Goal: Contribute content: Add original content to the website for others to see

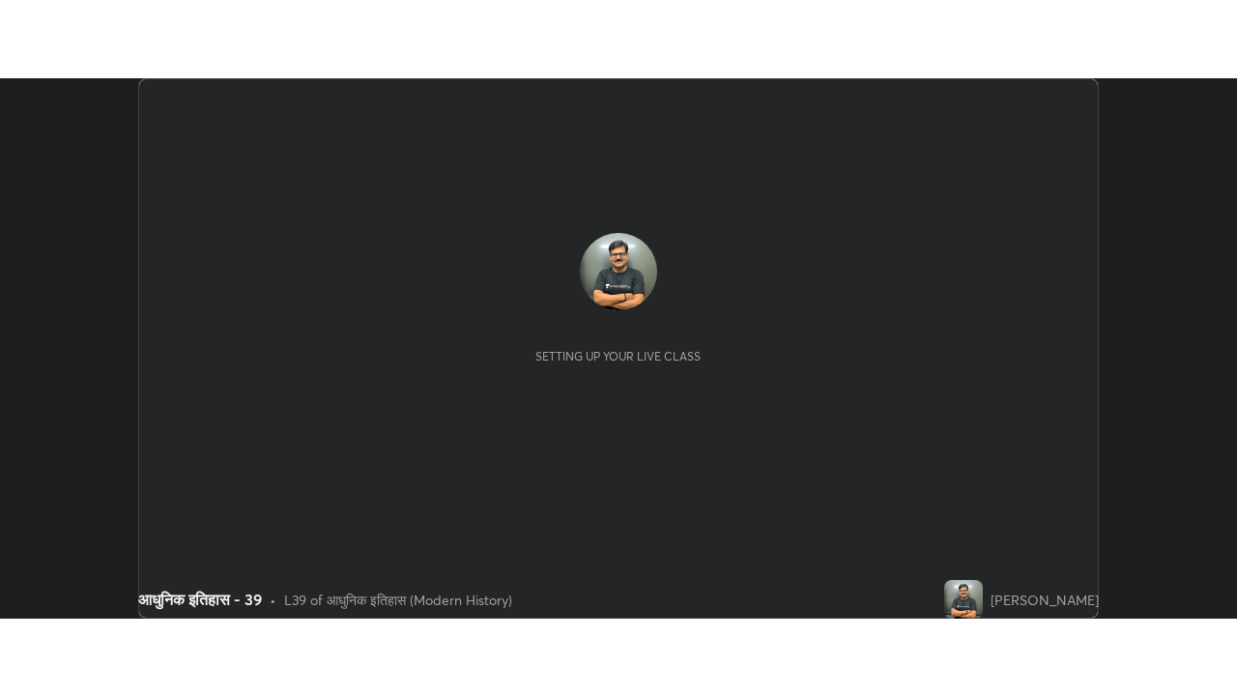
scroll to position [540, 1236]
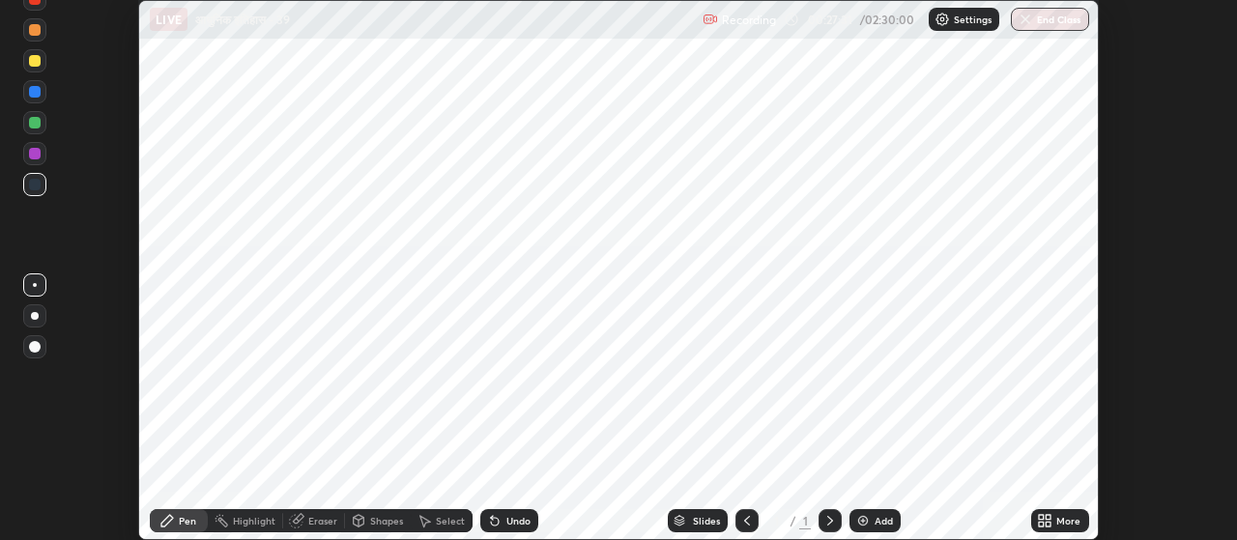
click at [1065, 521] on div "More" at bounding box center [1069, 521] width 24 height 10
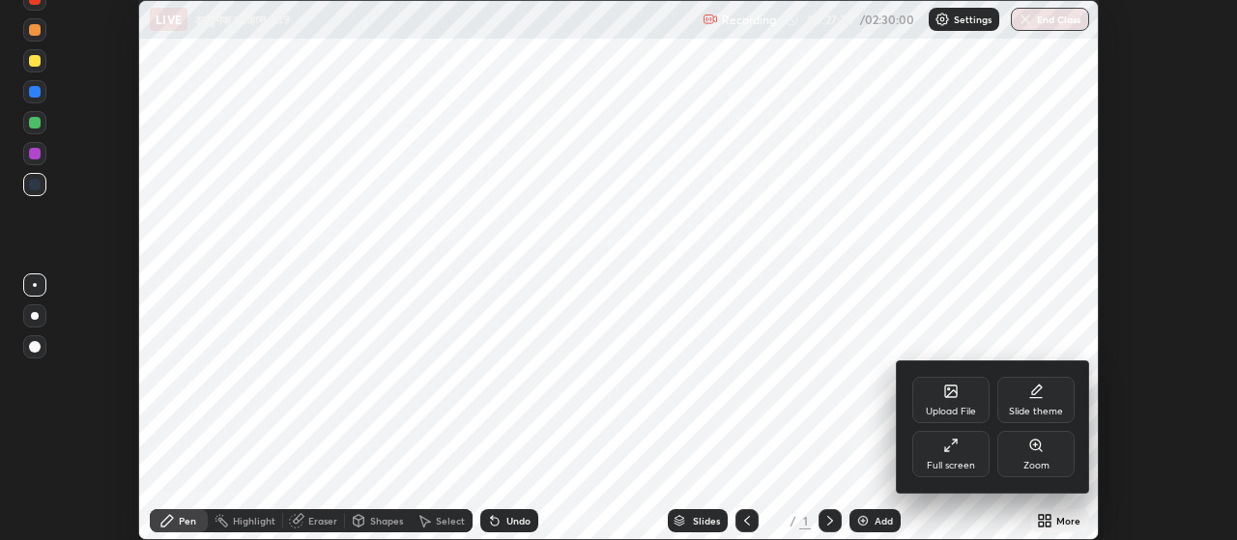
click at [960, 450] on div "Full screen" at bounding box center [951, 454] width 77 height 46
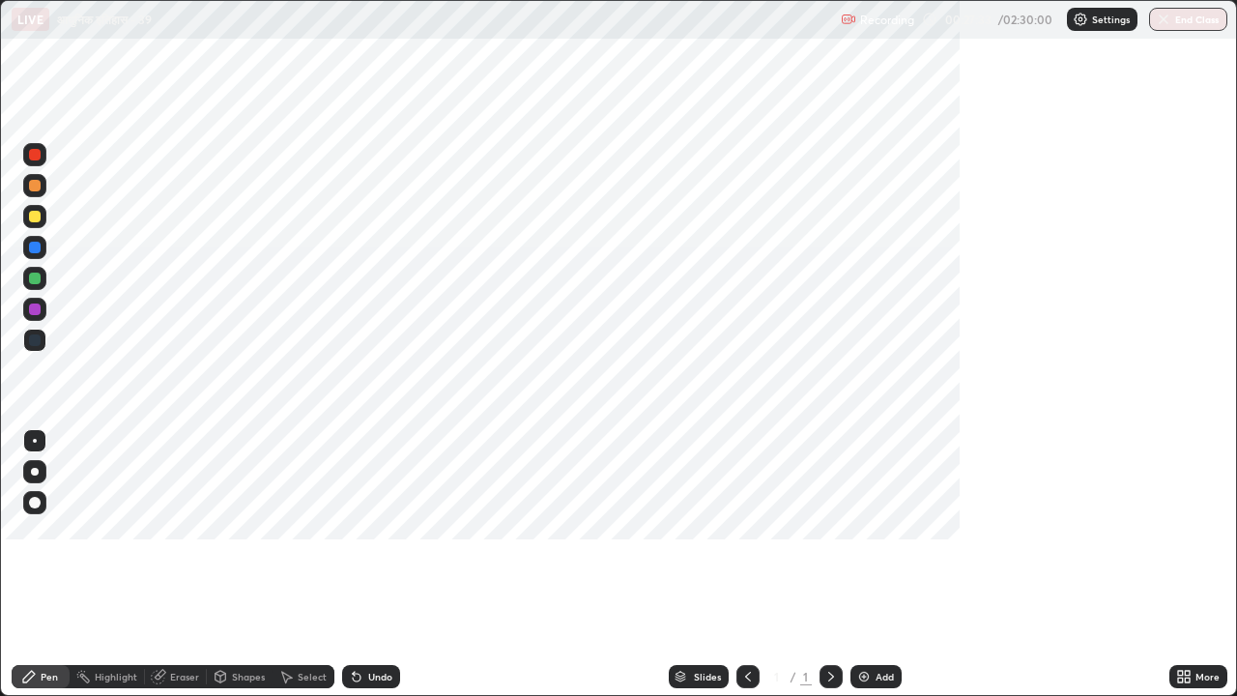
scroll to position [696, 1237]
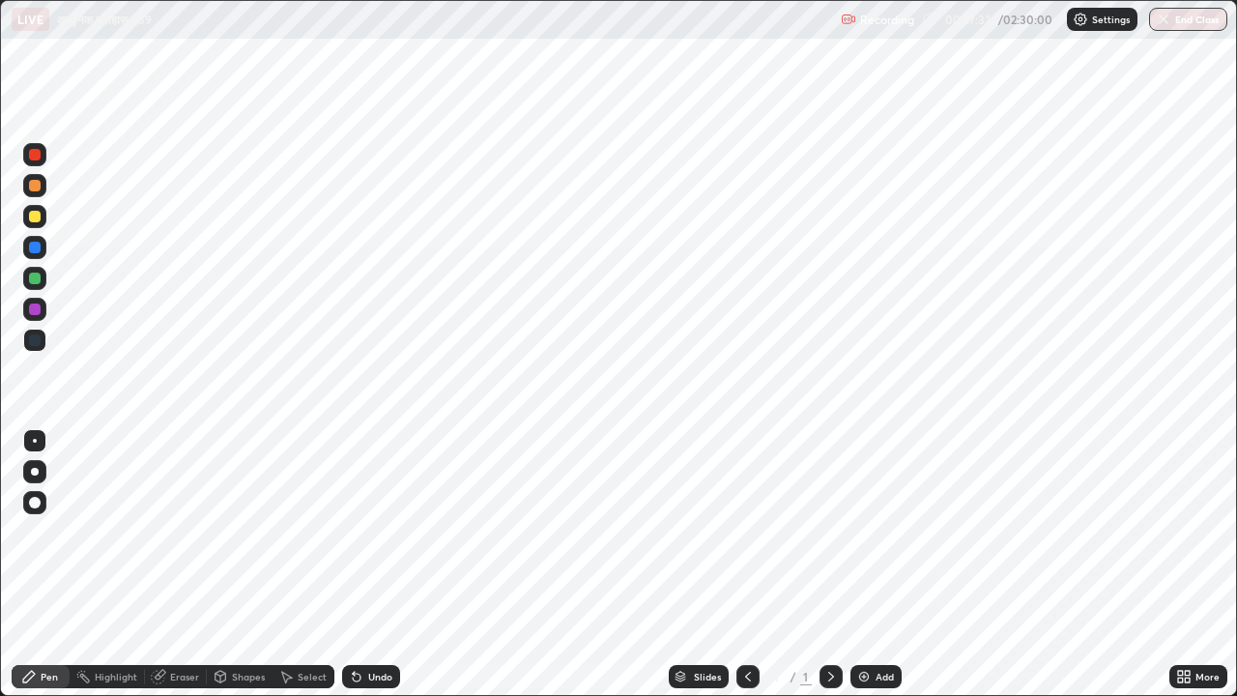
click at [884, 539] on div "Add" at bounding box center [885, 677] width 18 height 10
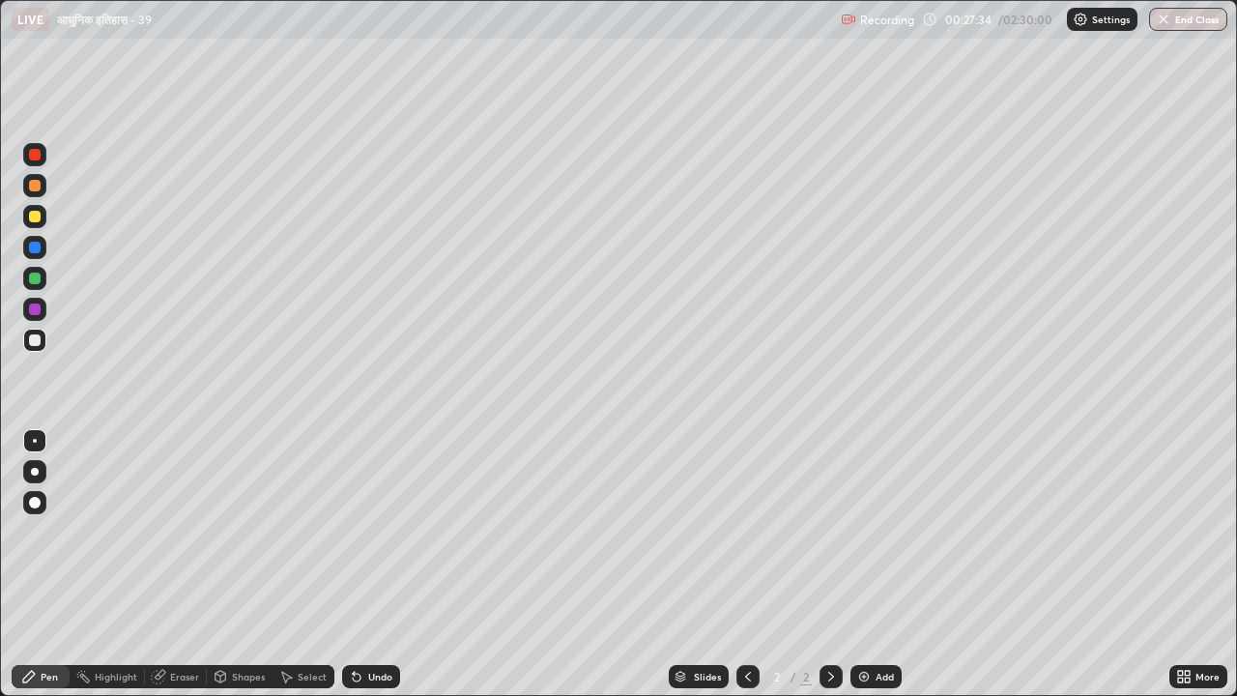
click at [1188, 539] on icon at bounding box center [1187, 673] width 5 height 5
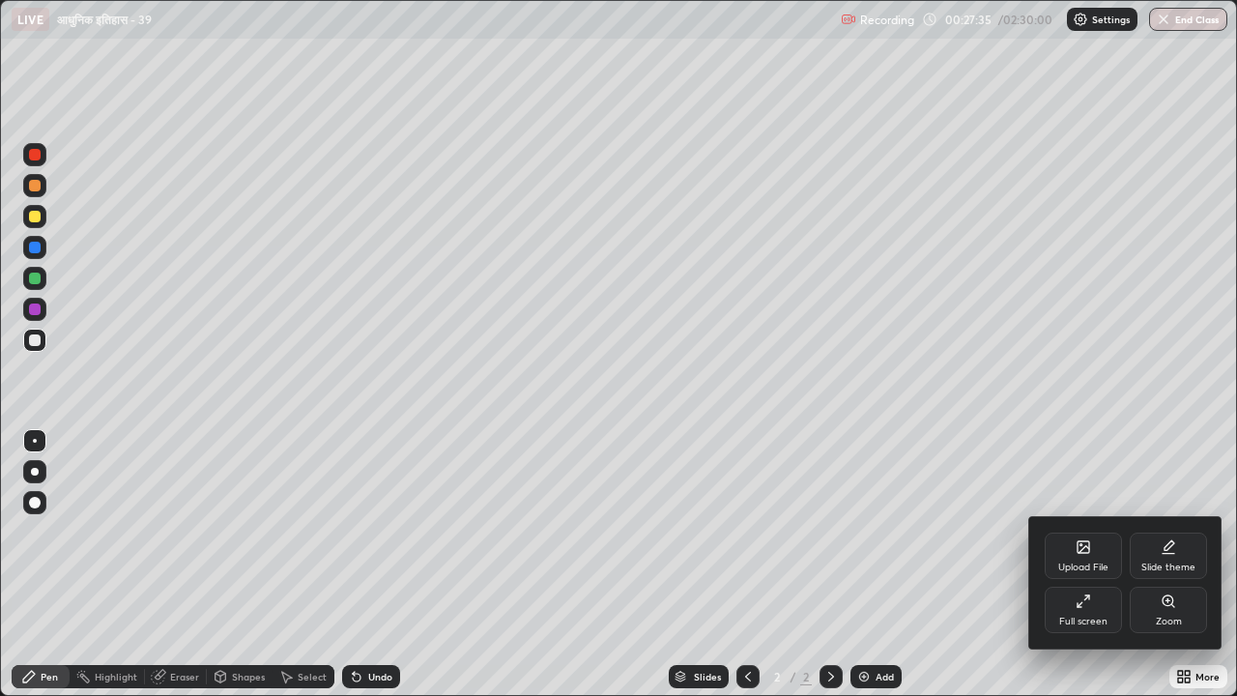
click at [1089, 539] on div "Upload File" at bounding box center [1083, 556] width 77 height 46
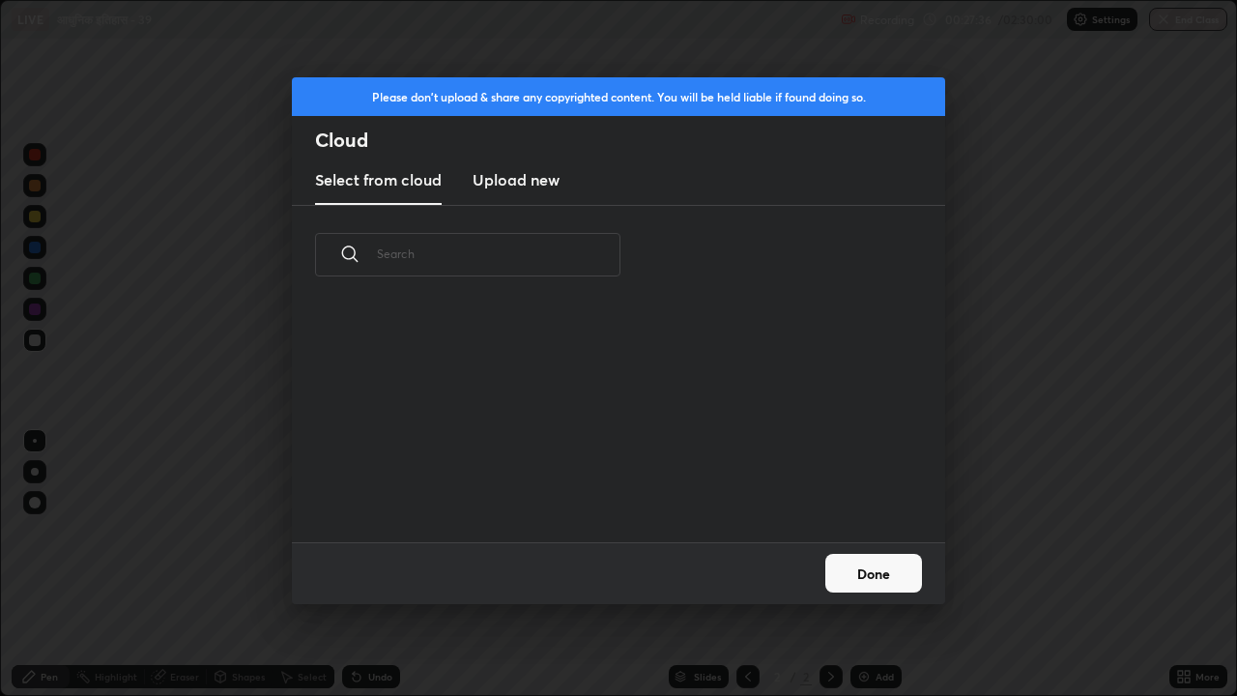
scroll to position [238, 621]
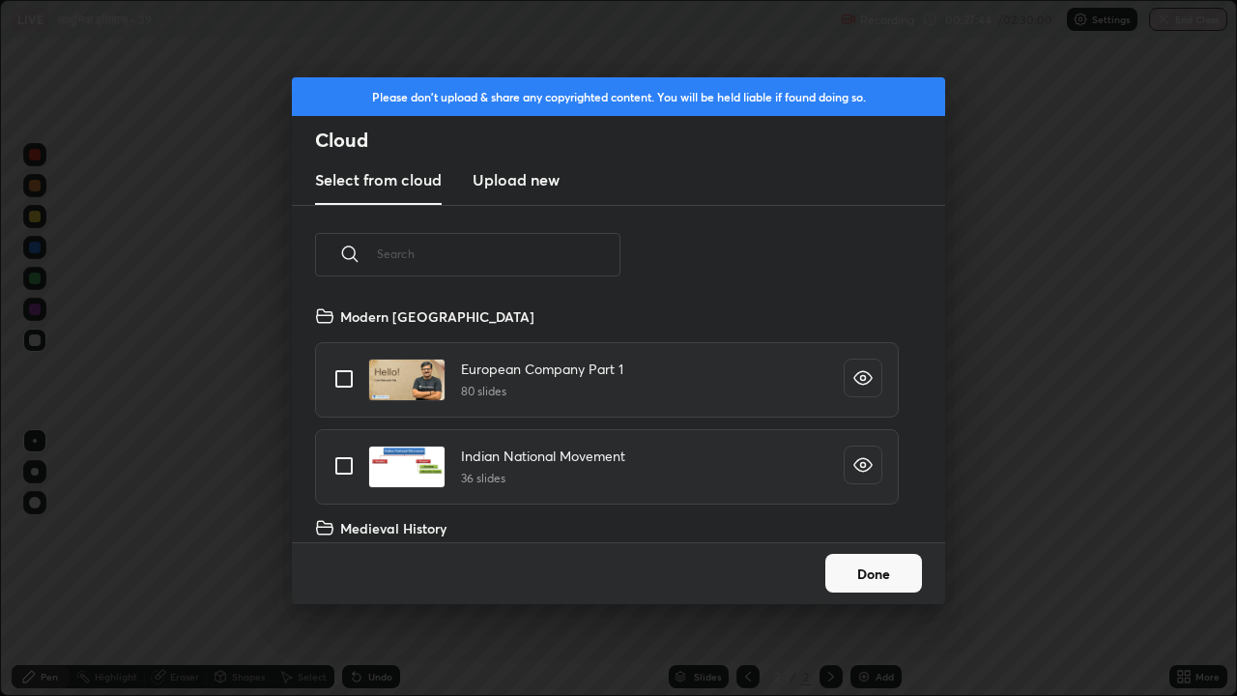
click at [342, 463] on input "grid" at bounding box center [344, 466] width 41 height 41
checkbox input "true"
click at [874, 539] on button "Done" at bounding box center [874, 573] width 97 height 39
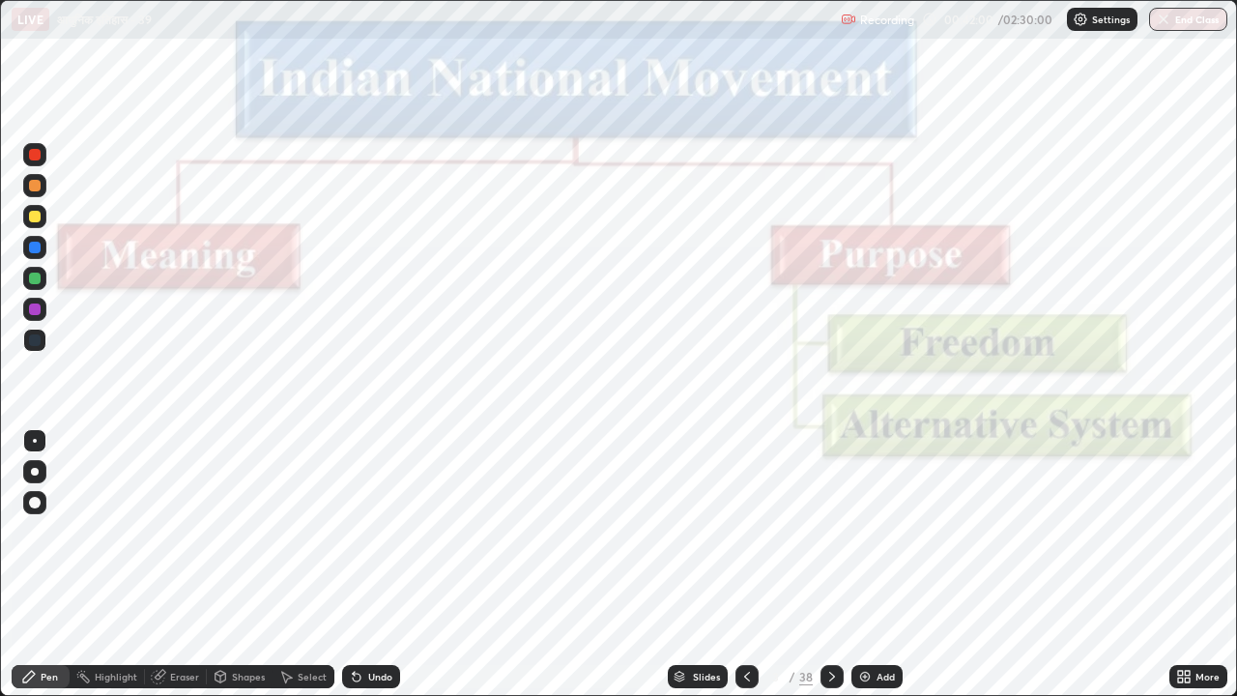
click at [38, 339] on div at bounding box center [35, 340] width 12 height 12
click at [36, 470] on div at bounding box center [35, 472] width 8 height 8
click at [830, 539] on icon at bounding box center [832, 676] width 15 height 15
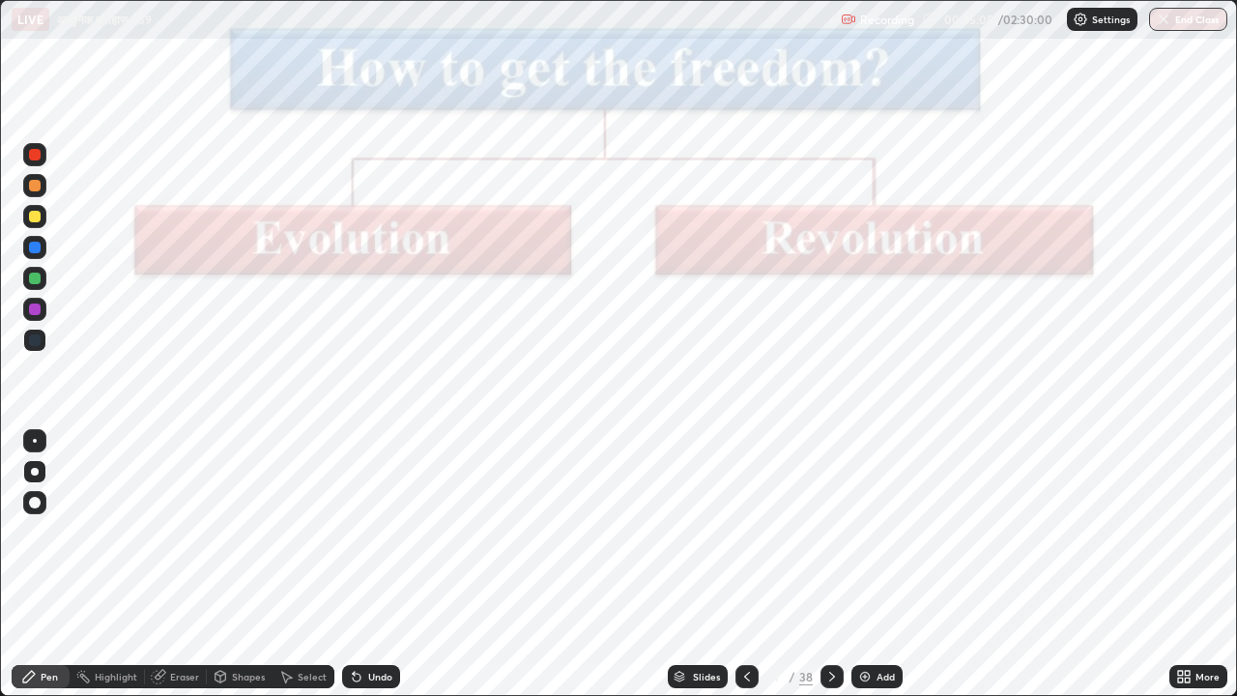
click at [831, 539] on icon at bounding box center [832, 676] width 15 height 15
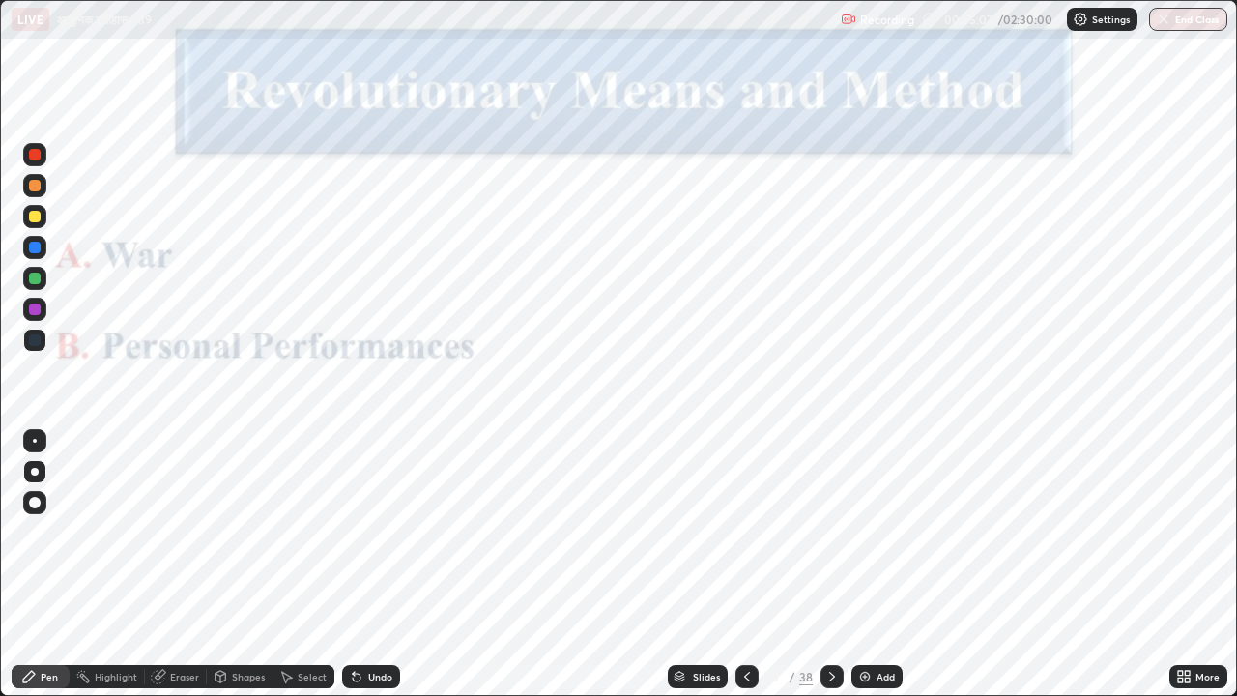
click at [831, 539] on icon at bounding box center [832, 676] width 15 height 15
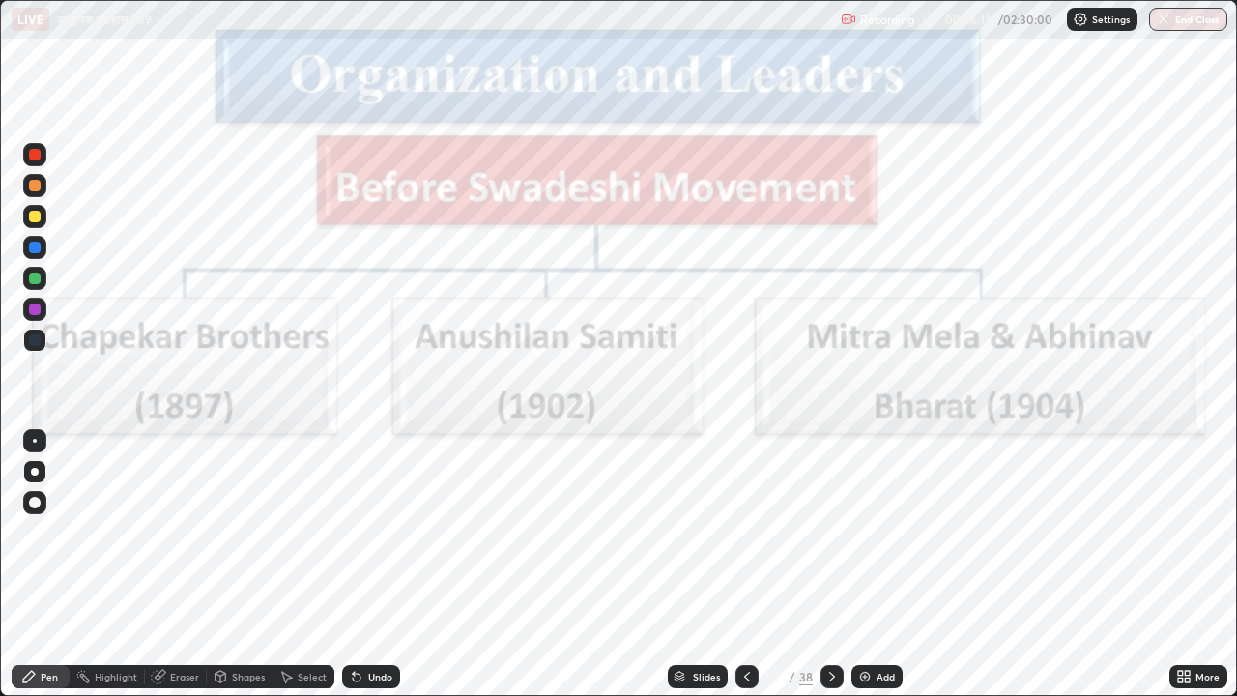
click at [829, 539] on icon at bounding box center [832, 676] width 15 height 15
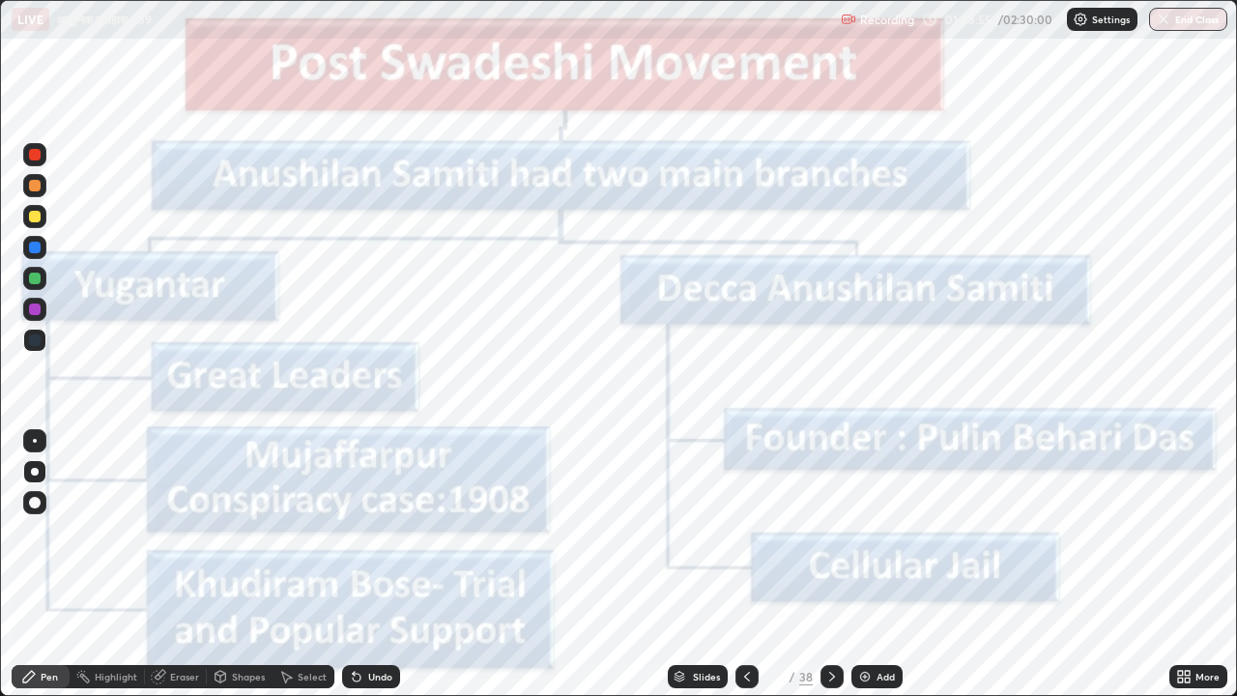
click at [832, 539] on icon at bounding box center [832, 676] width 15 height 15
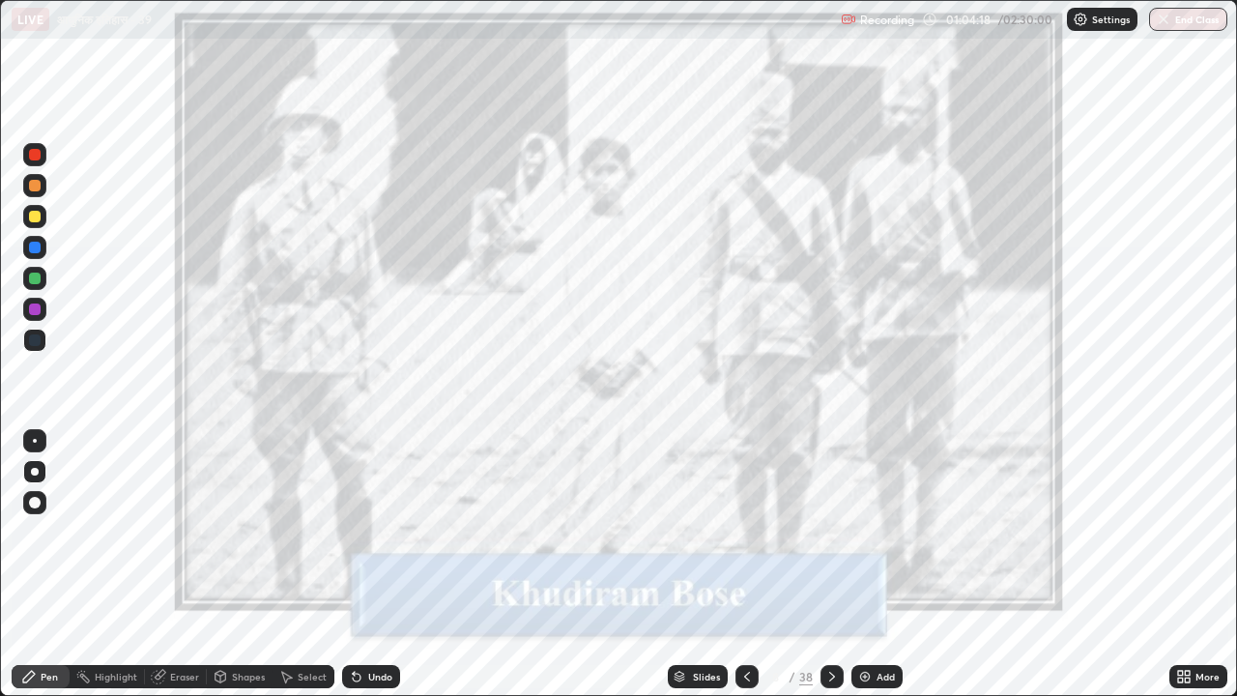
click at [831, 539] on icon at bounding box center [832, 676] width 15 height 15
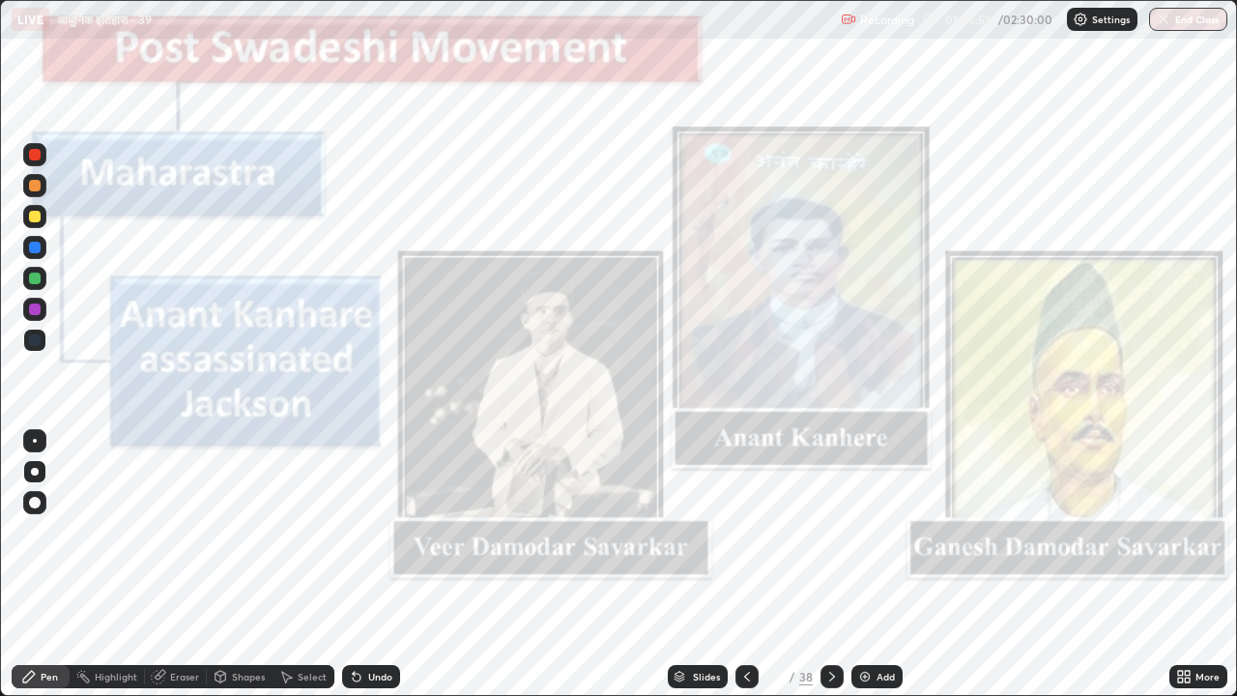
click at [829, 539] on icon at bounding box center [832, 676] width 15 height 15
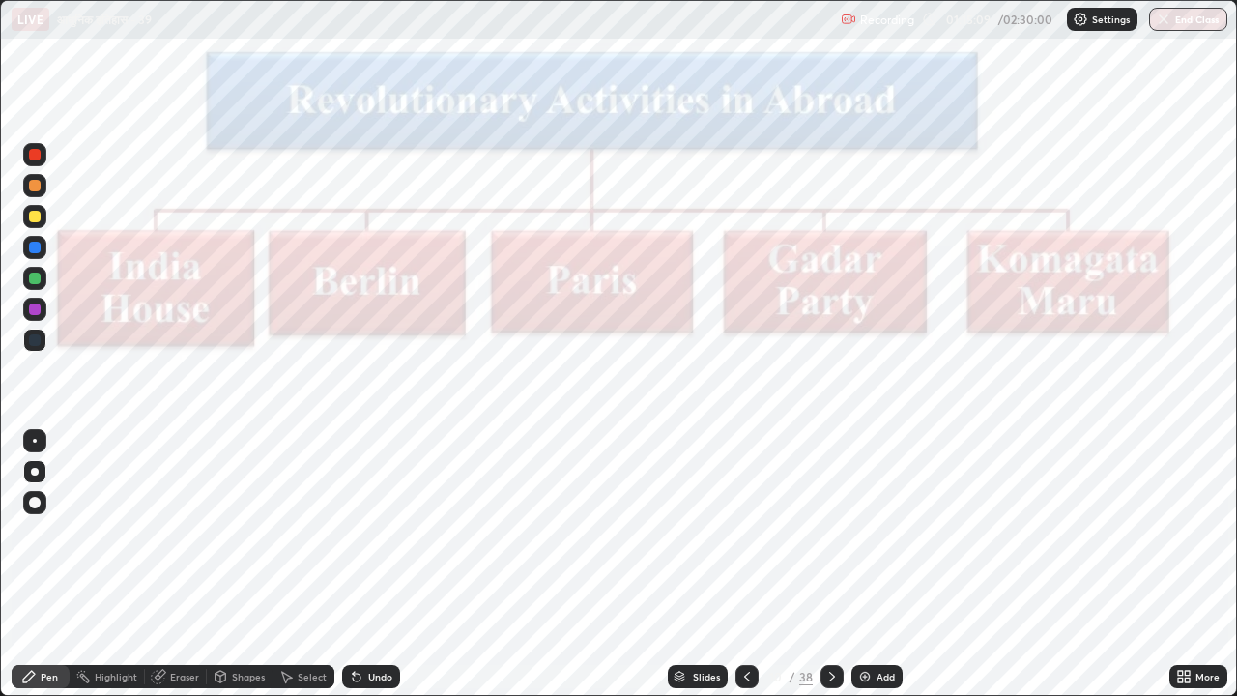
click at [829, 539] on icon at bounding box center [832, 676] width 15 height 15
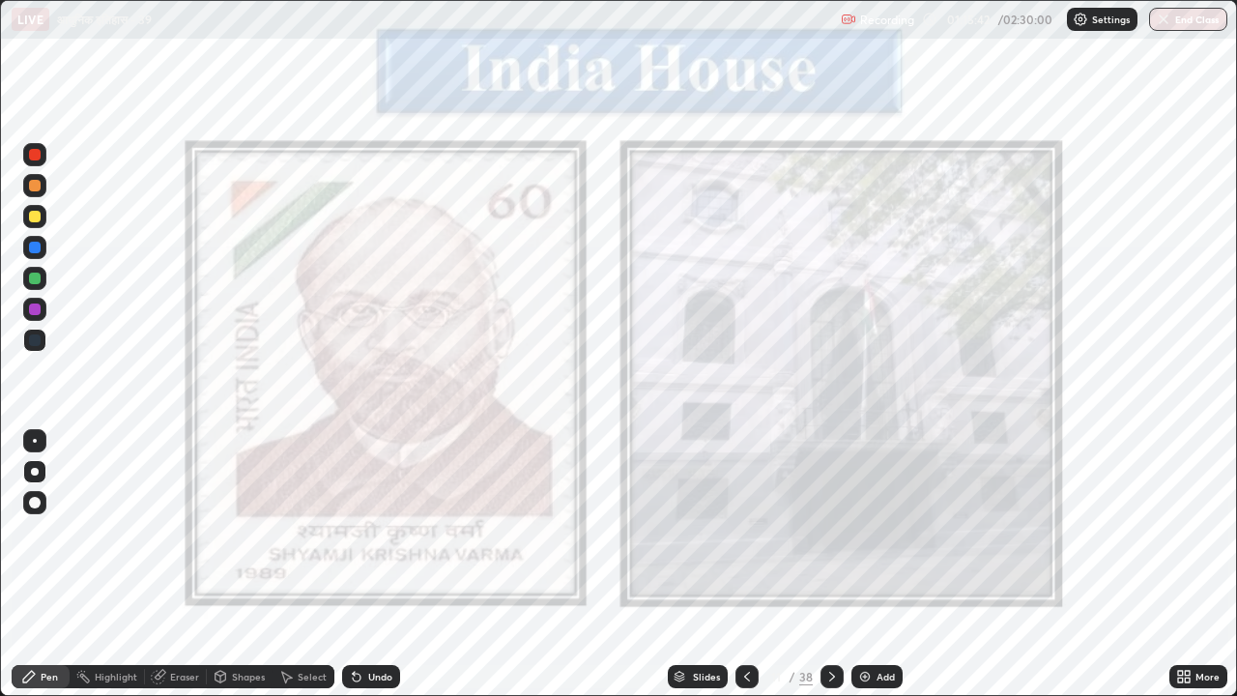
click at [831, 539] on icon at bounding box center [832, 676] width 15 height 15
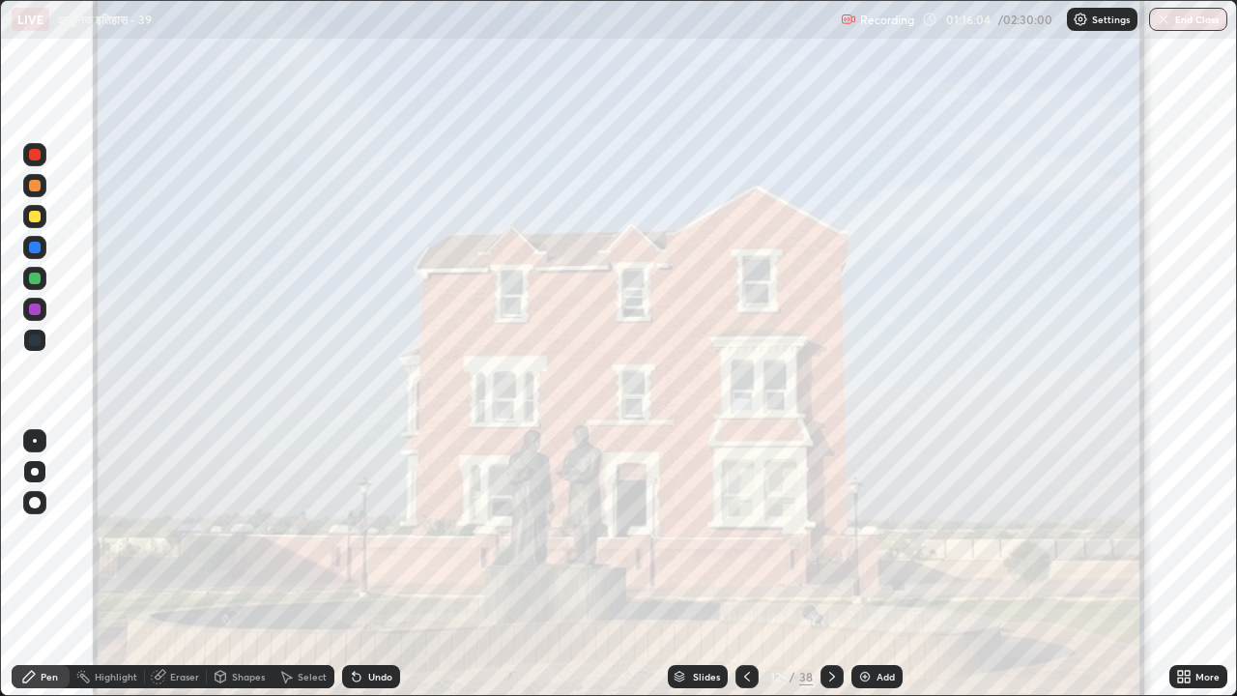
click at [829, 539] on icon at bounding box center [832, 676] width 15 height 15
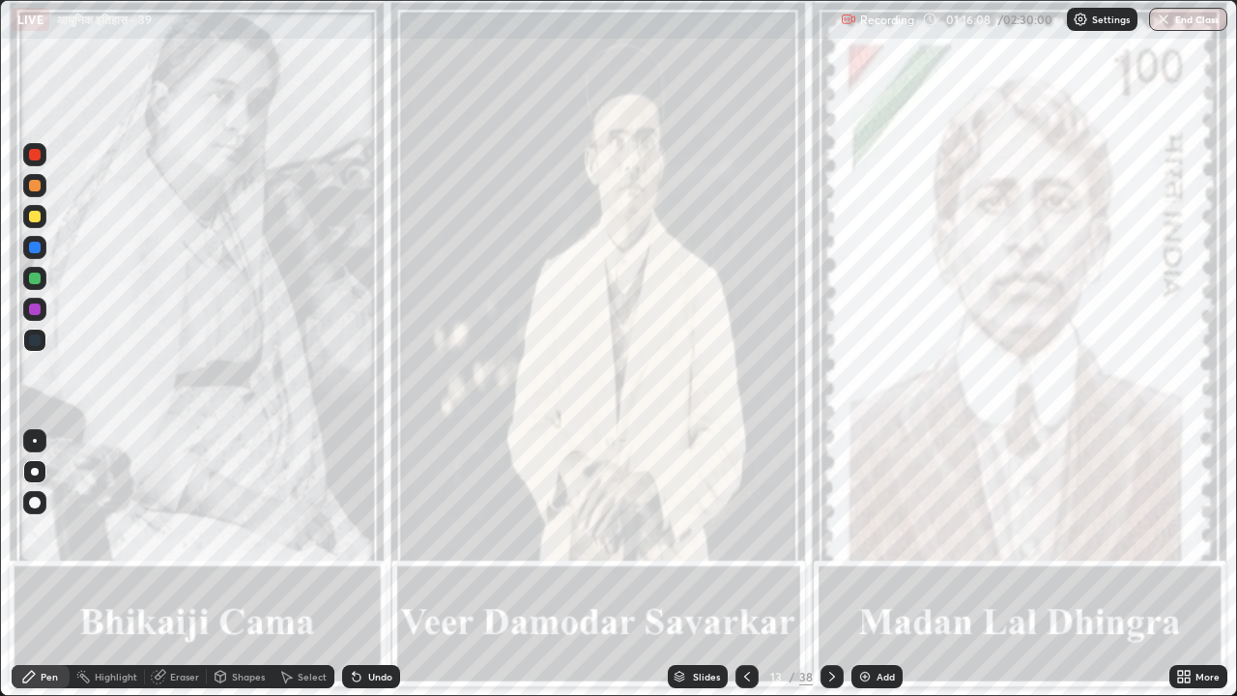
click at [747, 539] on icon at bounding box center [747, 676] width 15 height 15
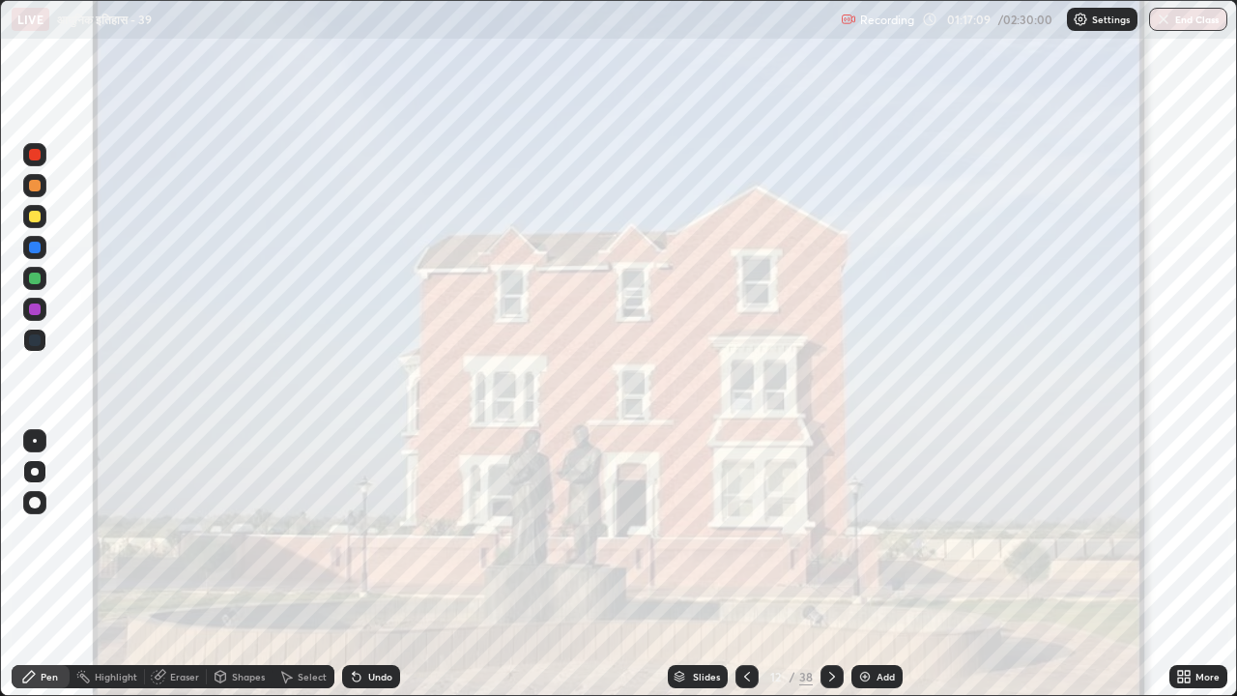
click at [830, 539] on icon at bounding box center [832, 677] width 6 height 10
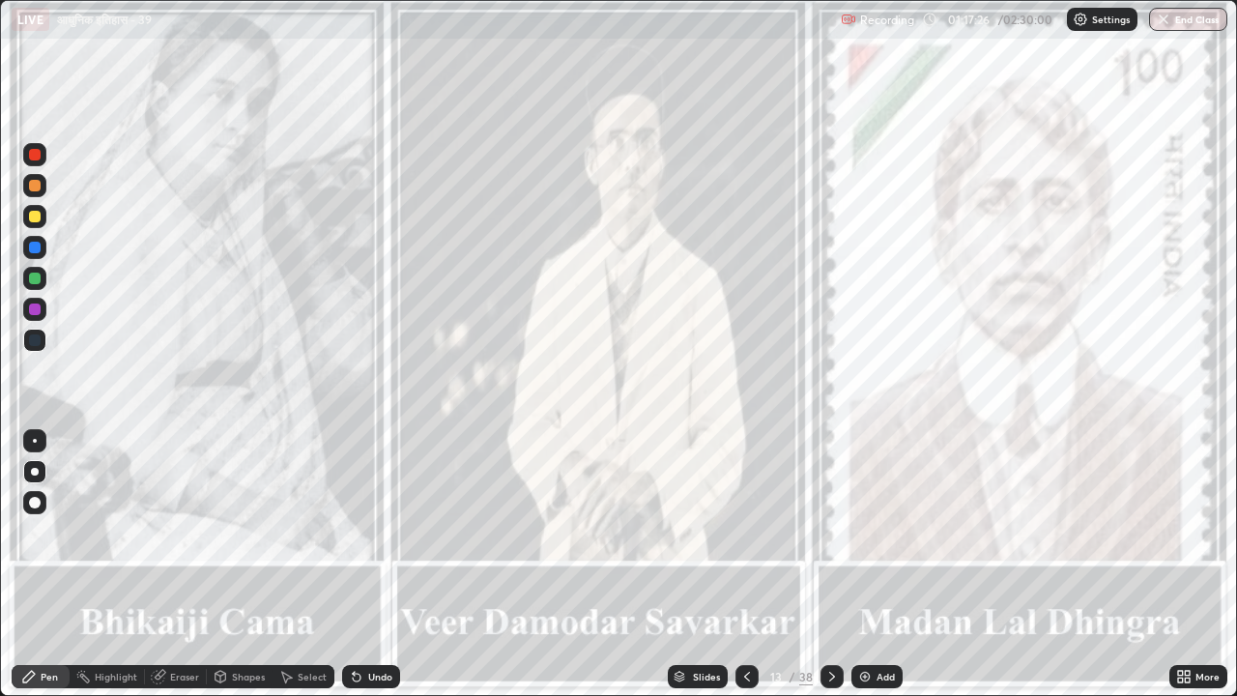
click at [829, 539] on icon at bounding box center [832, 676] width 15 height 15
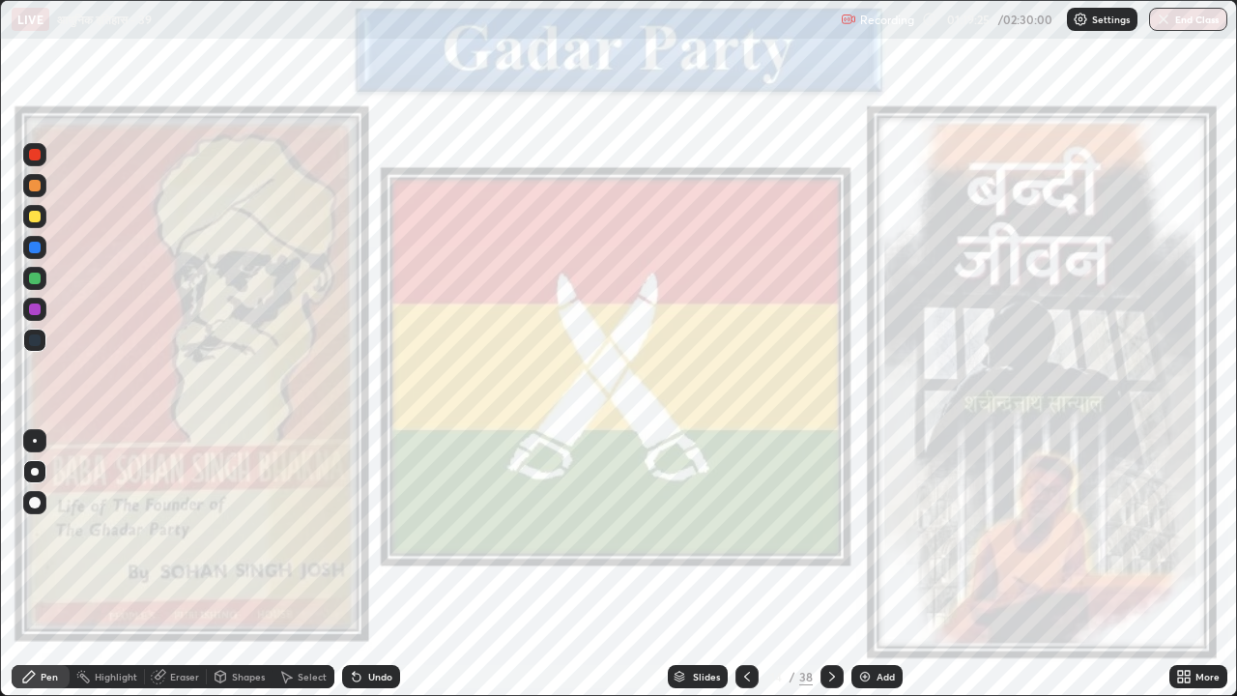
click at [190, 539] on div "Eraser" at bounding box center [184, 677] width 29 height 10
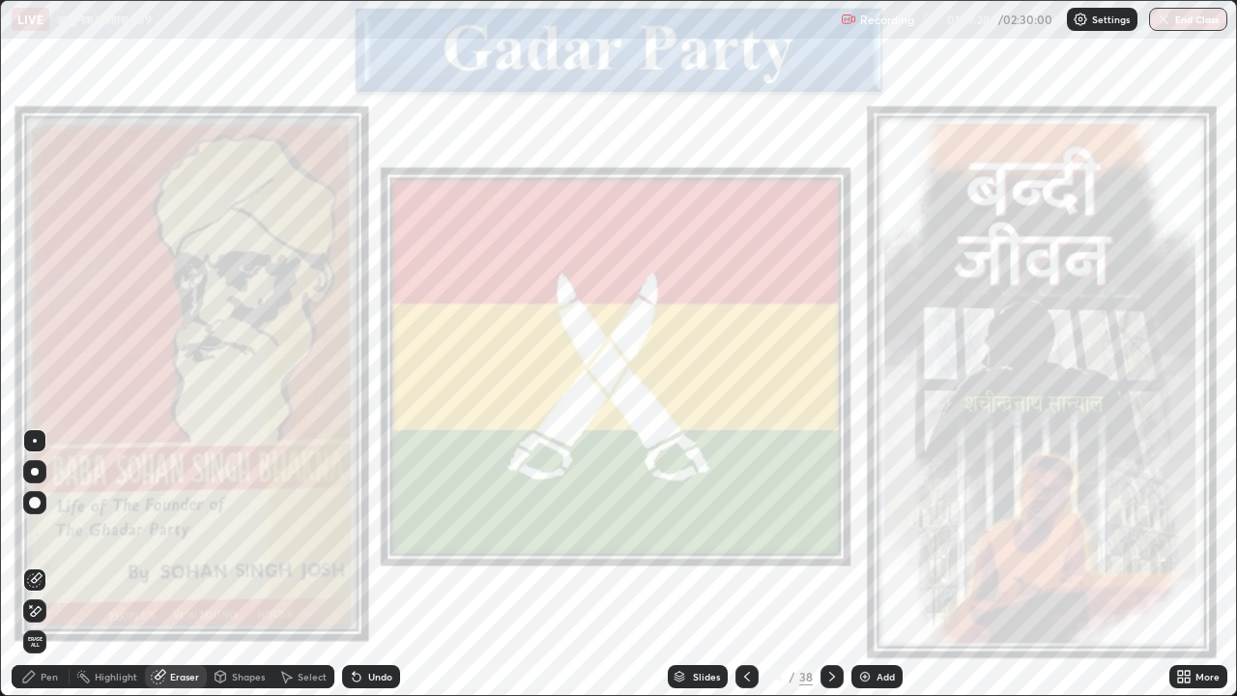
click at [50, 539] on div "Pen" at bounding box center [49, 677] width 17 height 10
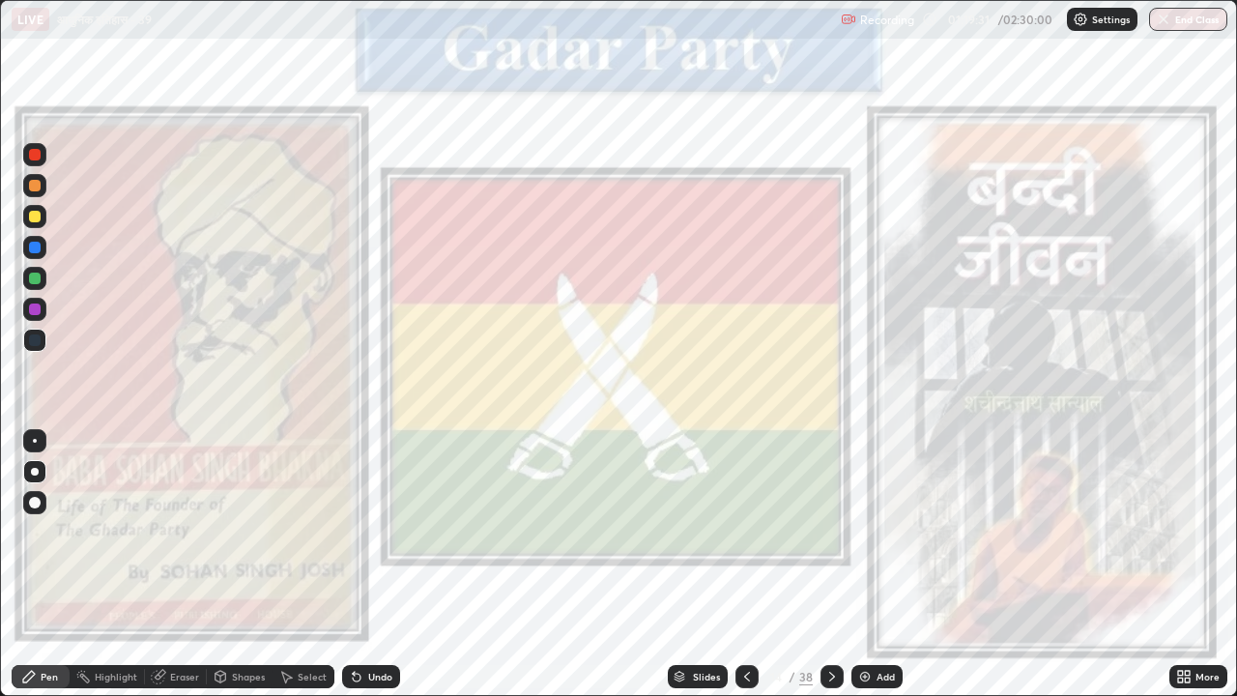
click at [38, 218] on div at bounding box center [35, 217] width 12 height 12
click at [832, 539] on icon at bounding box center [832, 676] width 15 height 15
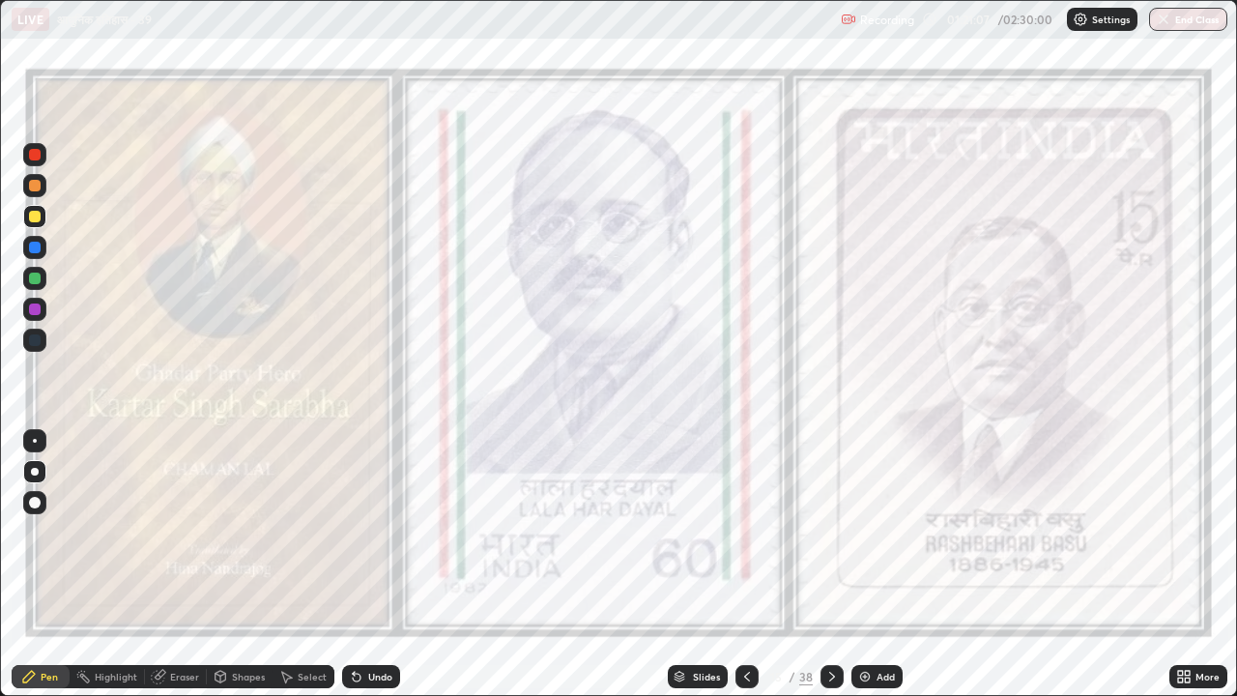
click at [829, 539] on icon at bounding box center [832, 676] width 15 height 15
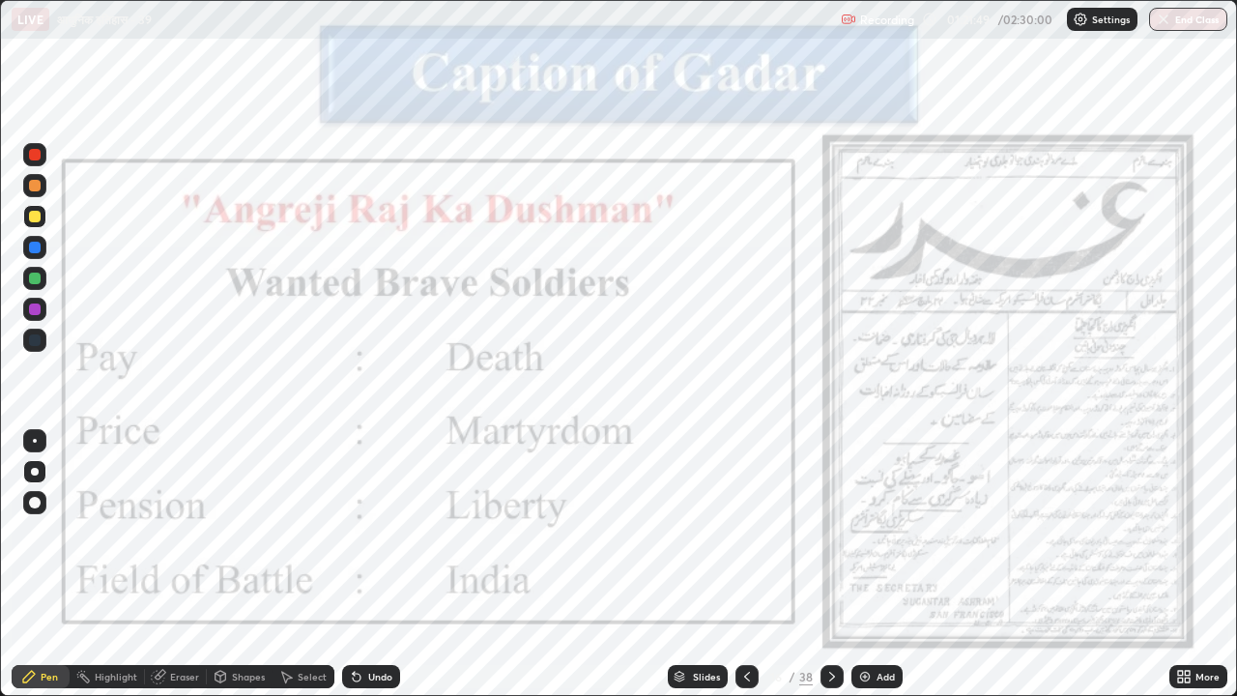
click at [37, 312] on div at bounding box center [35, 310] width 12 height 12
click at [746, 539] on icon at bounding box center [747, 676] width 15 height 15
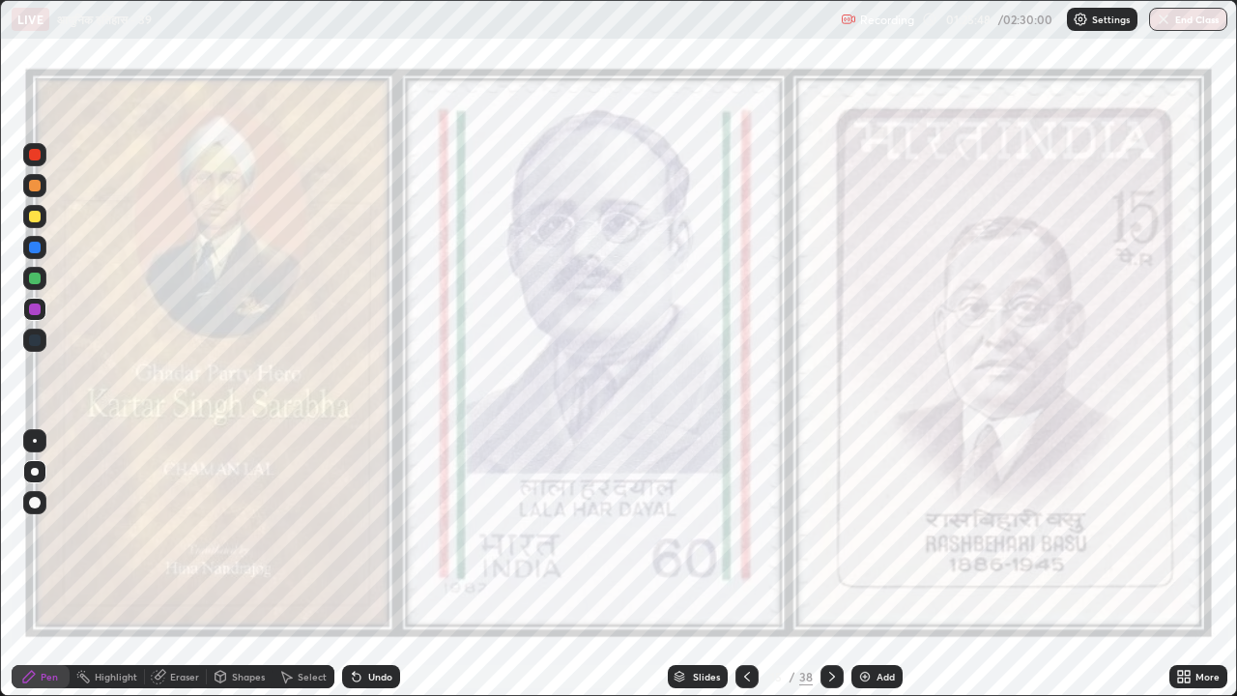
click at [747, 539] on icon at bounding box center [747, 677] width 6 height 10
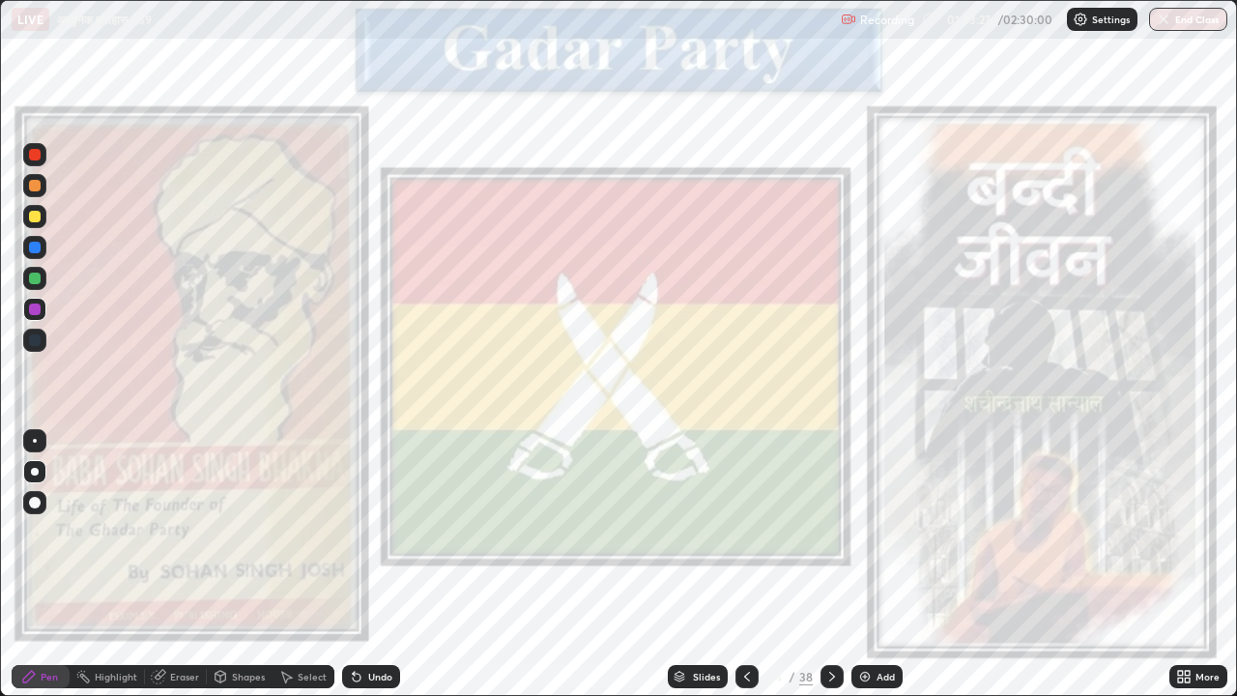
click at [832, 539] on icon at bounding box center [832, 676] width 15 height 15
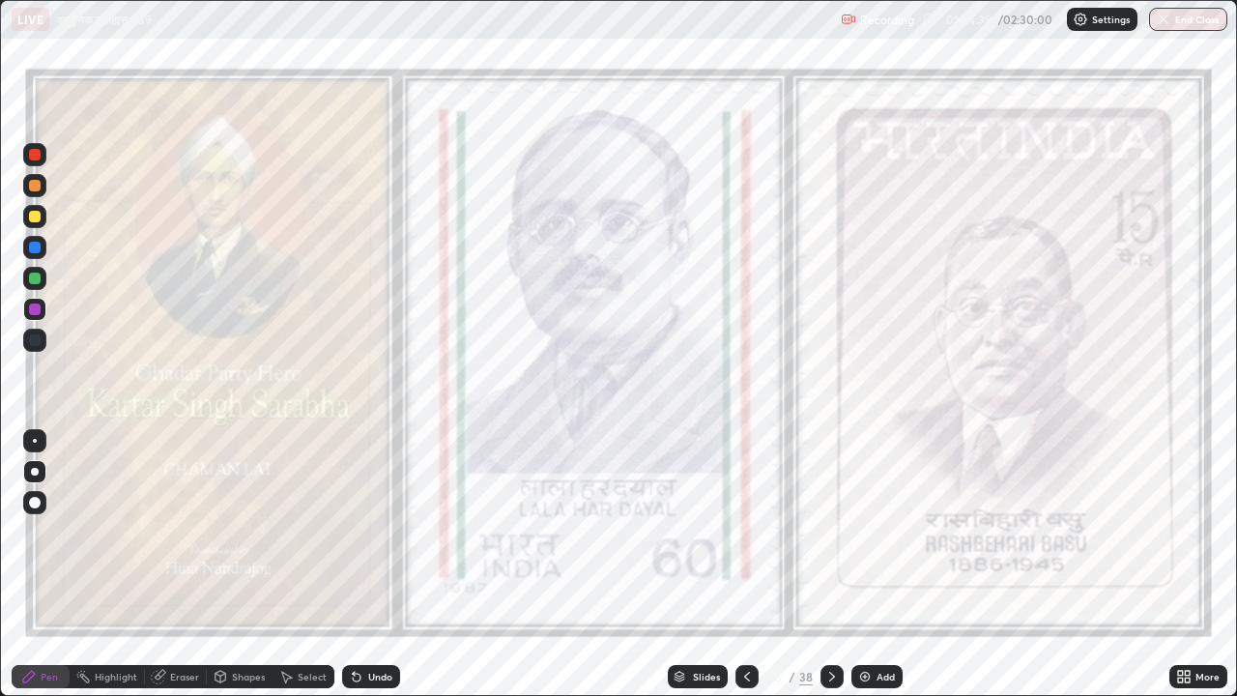
click at [829, 539] on icon at bounding box center [832, 676] width 15 height 15
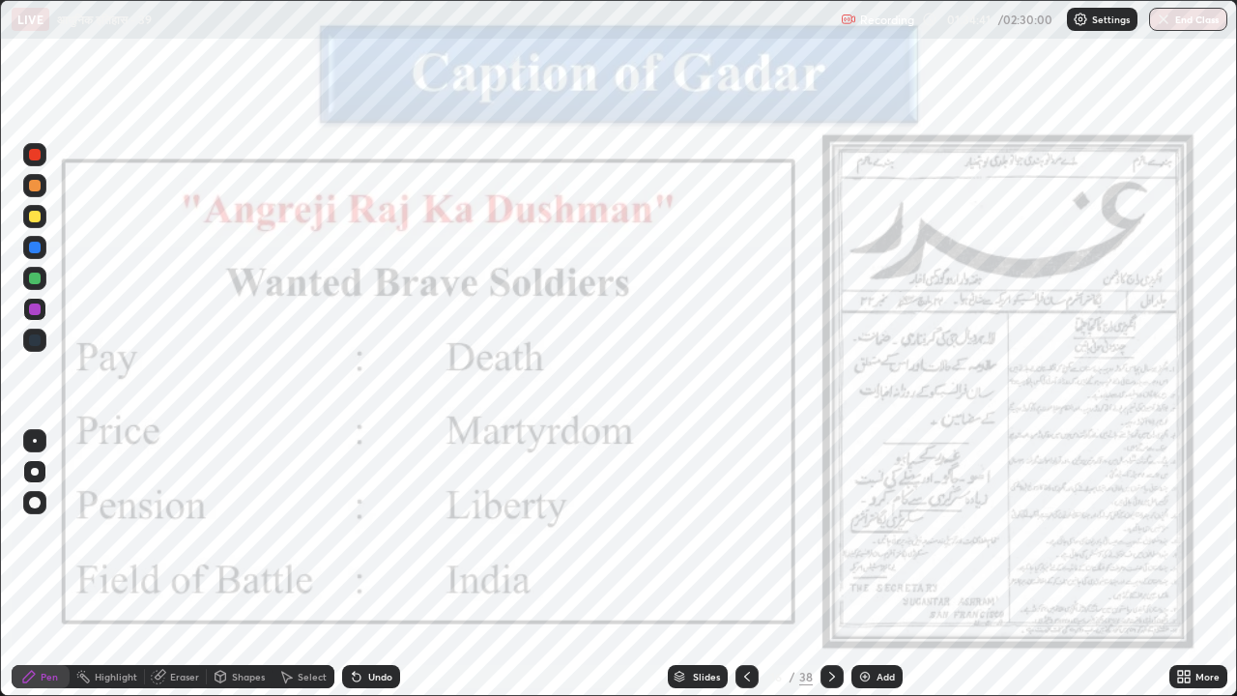
click at [831, 539] on icon at bounding box center [832, 676] width 15 height 15
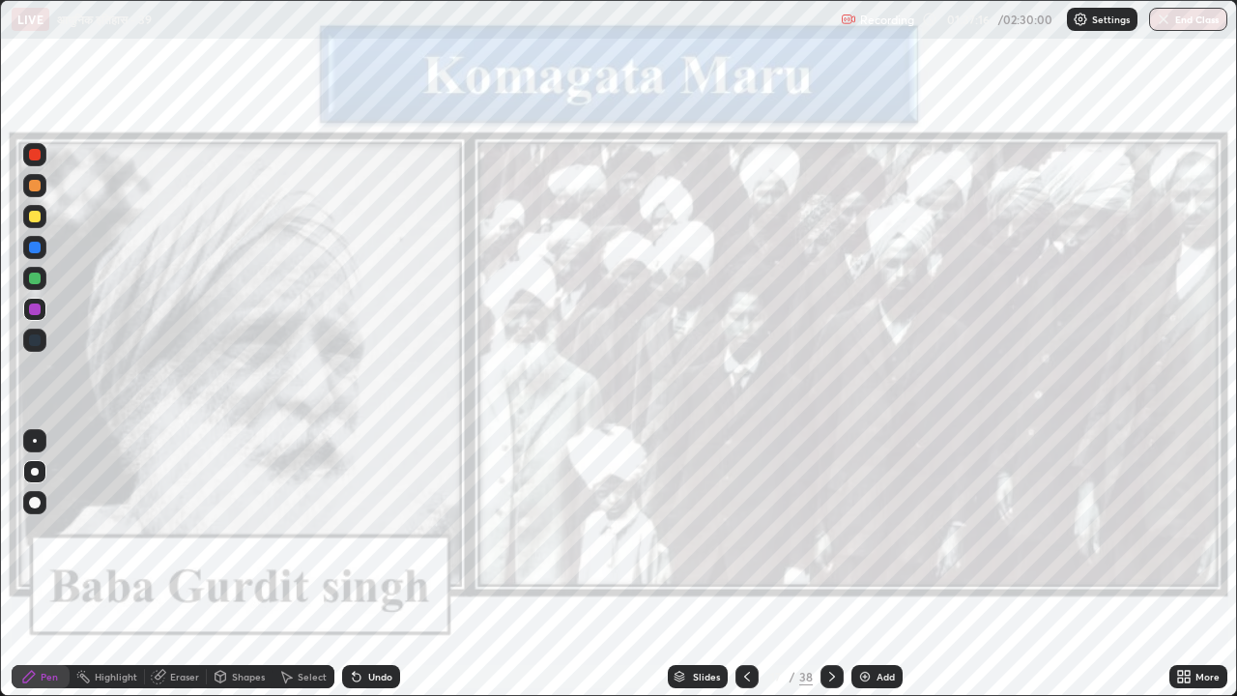
click at [829, 539] on icon at bounding box center [832, 676] width 15 height 15
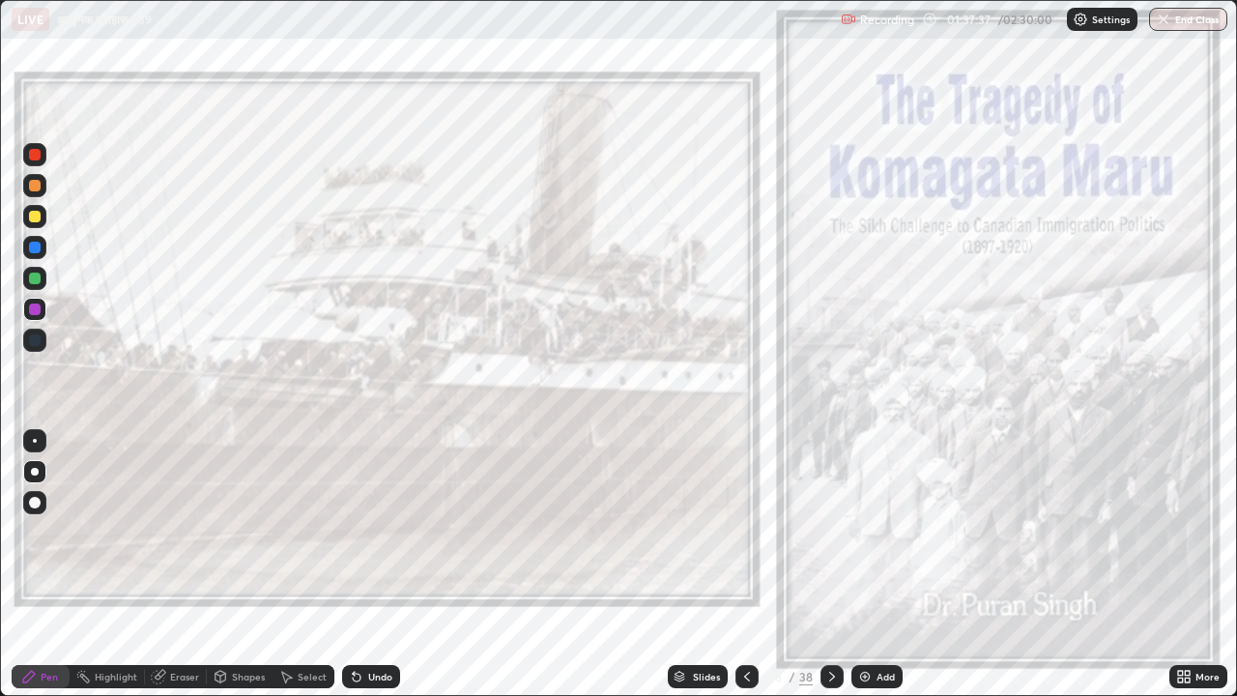
click at [831, 539] on icon at bounding box center [832, 676] width 15 height 15
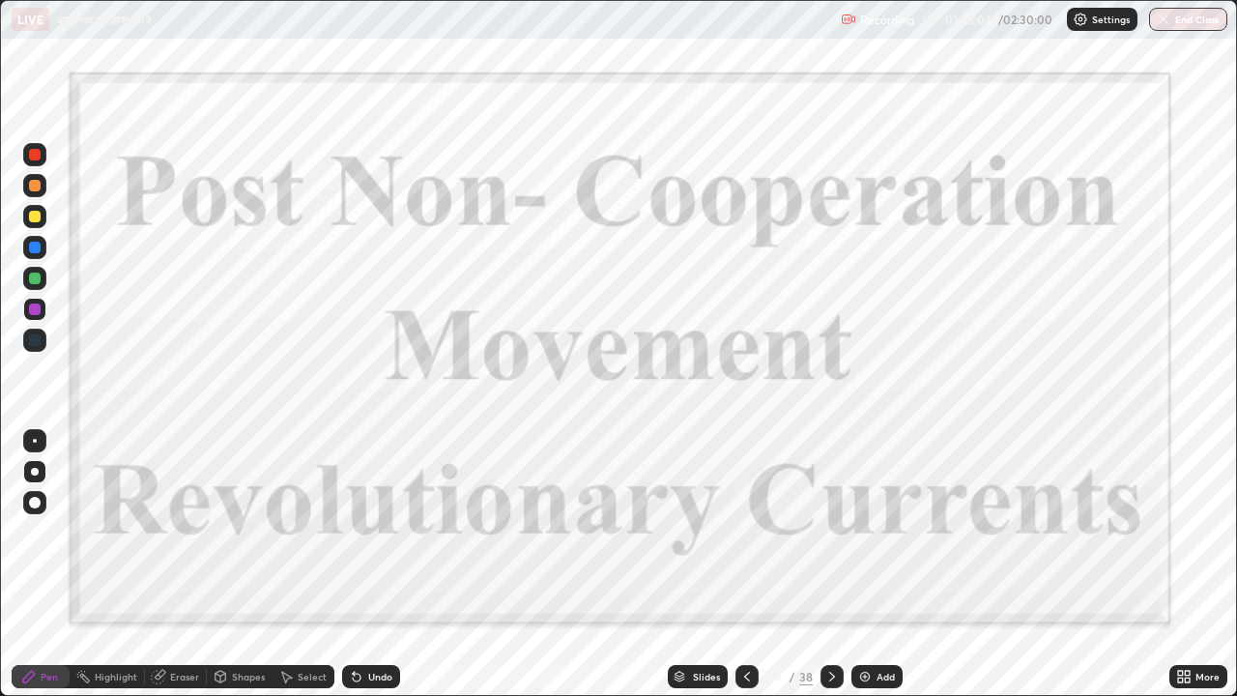
click at [832, 539] on icon at bounding box center [832, 676] width 15 height 15
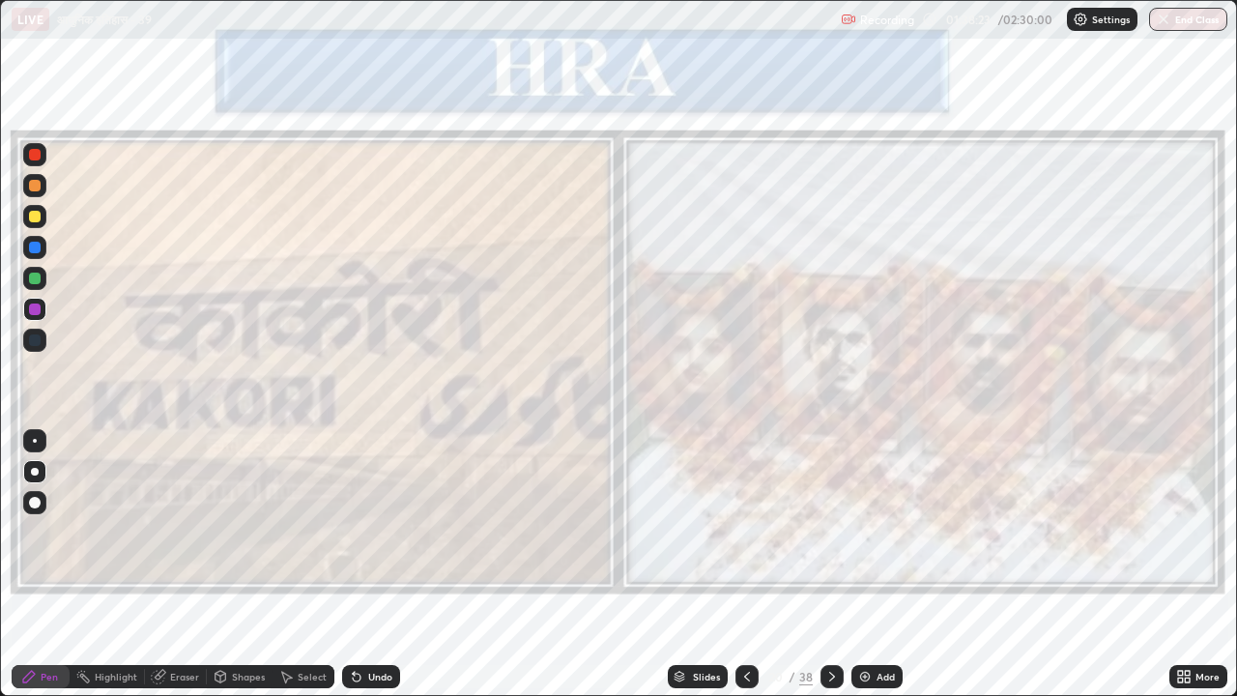
click at [879, 539] on div "Add" at bounding box center [886, 677] width 18 height 10
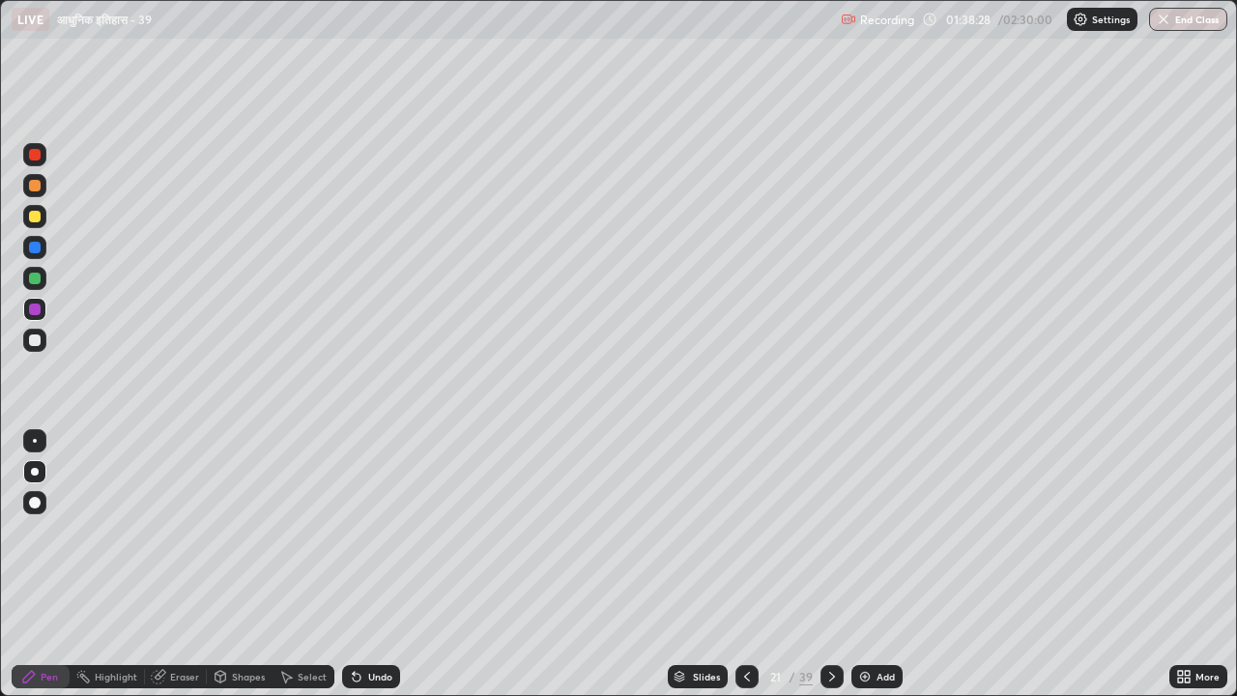
click at [33, 218] on div at bounding box center [35, 217] width 12 height 12
click at [174, 539] on div "Eraser" at bounding box center [184, 677] width 29 height 10
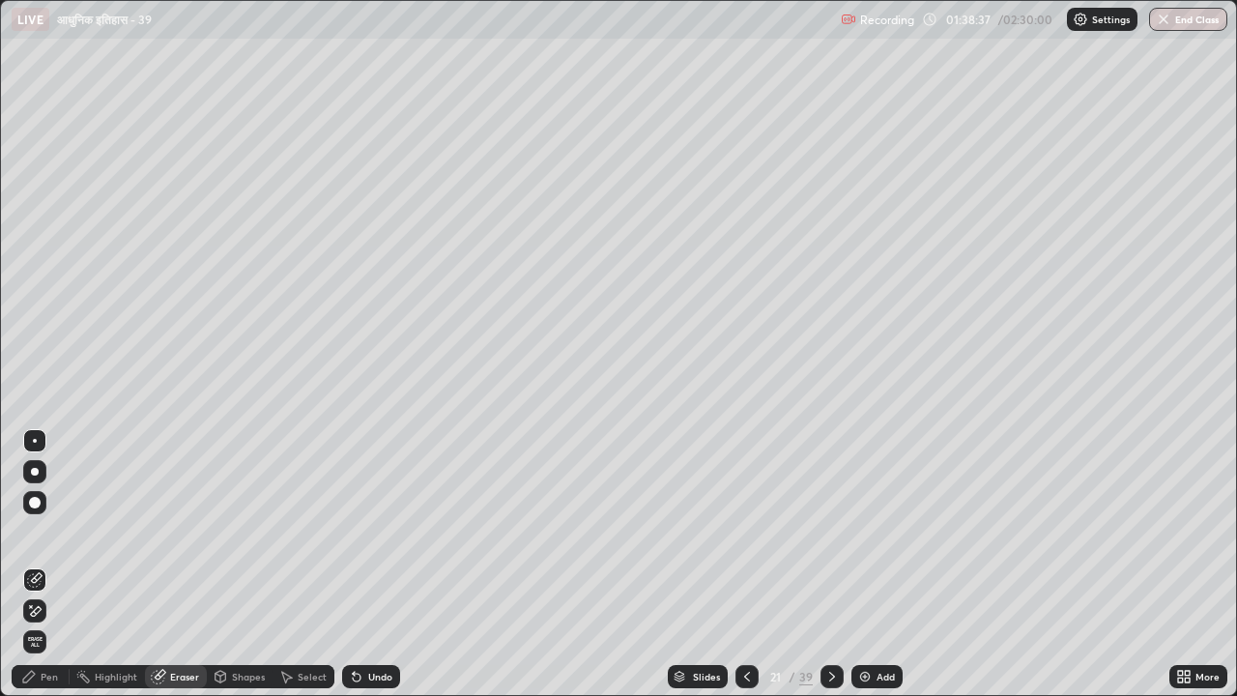
click at [43, 539] on div "Pen" at bounding box center [49, 677] width 17 height 10
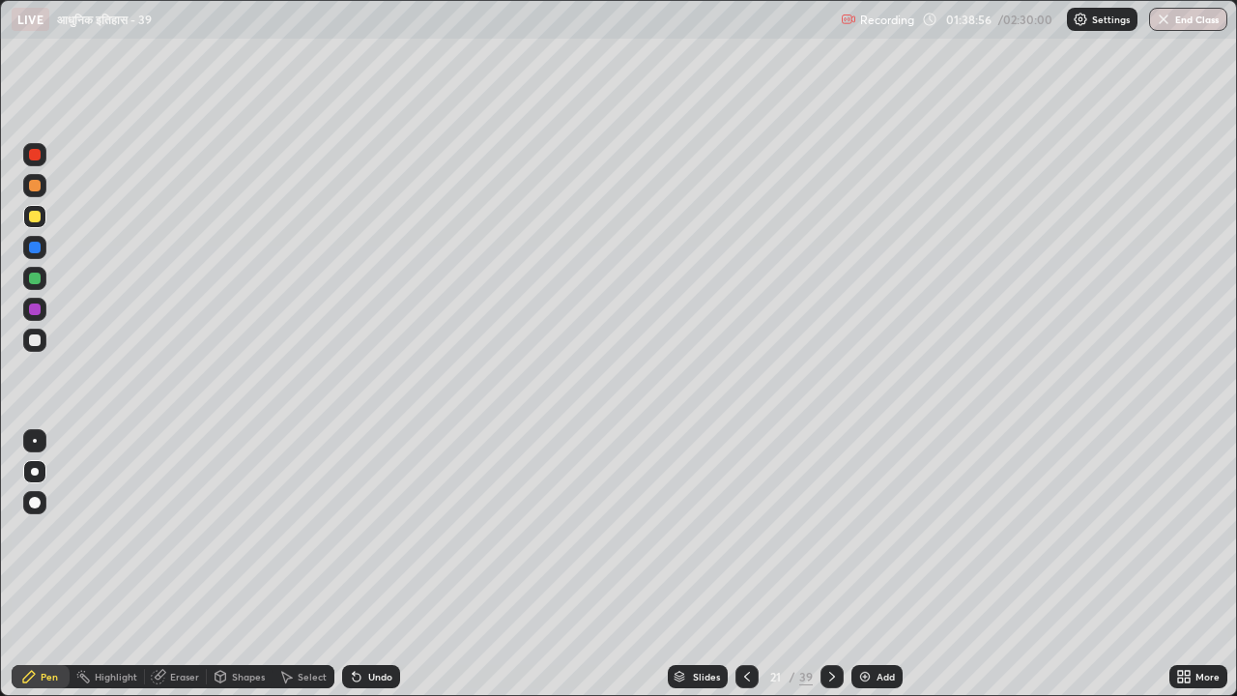
click at [185, 539] on div "Eraser" at bounding box center [184, 677] width 29 height 10
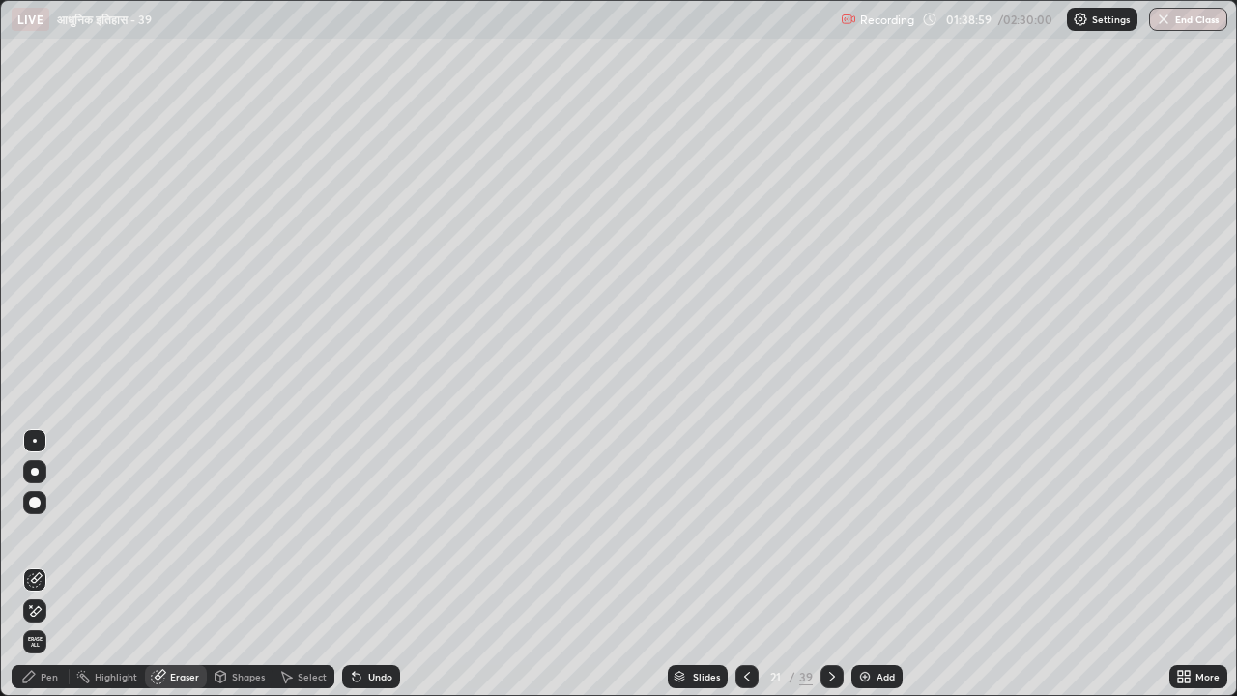
click at [44, 539] on div "Pen" at bounding box center [49, 677] width 17 height 10
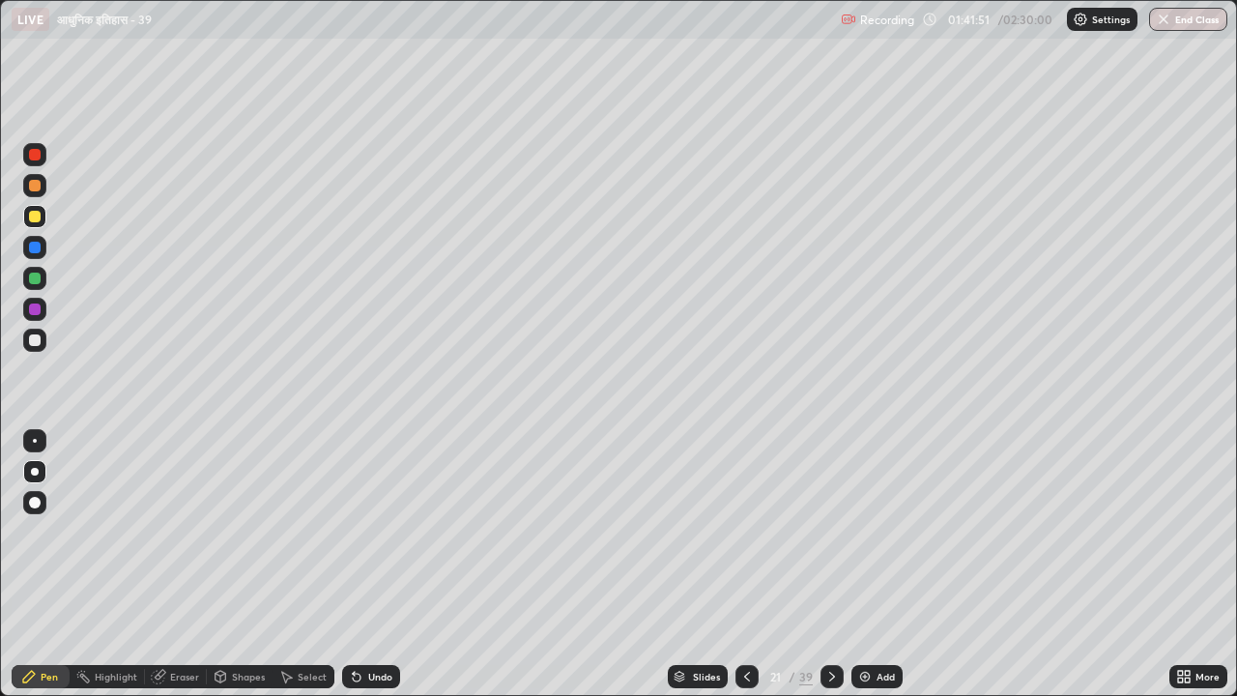
click at [746, 539] on icon at bounding box center [747, 676] width 15 height 15
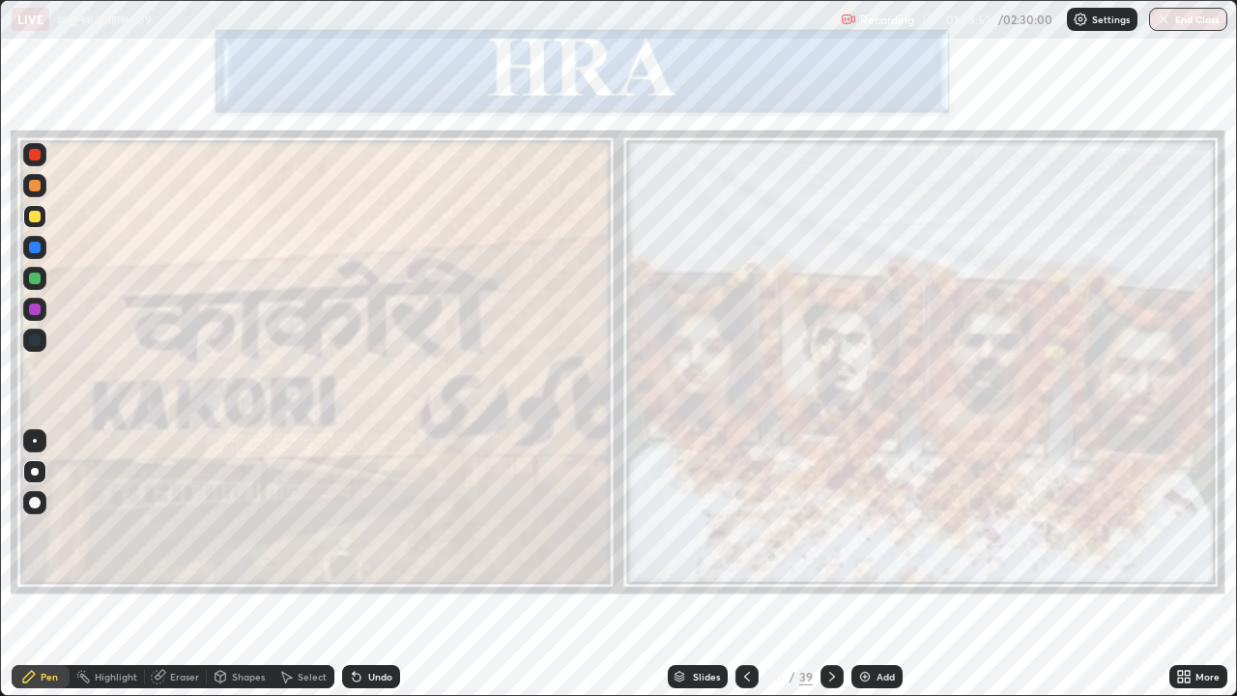
click at [830, 539] on icon at bounding box center [832, 677] width 6 height 10
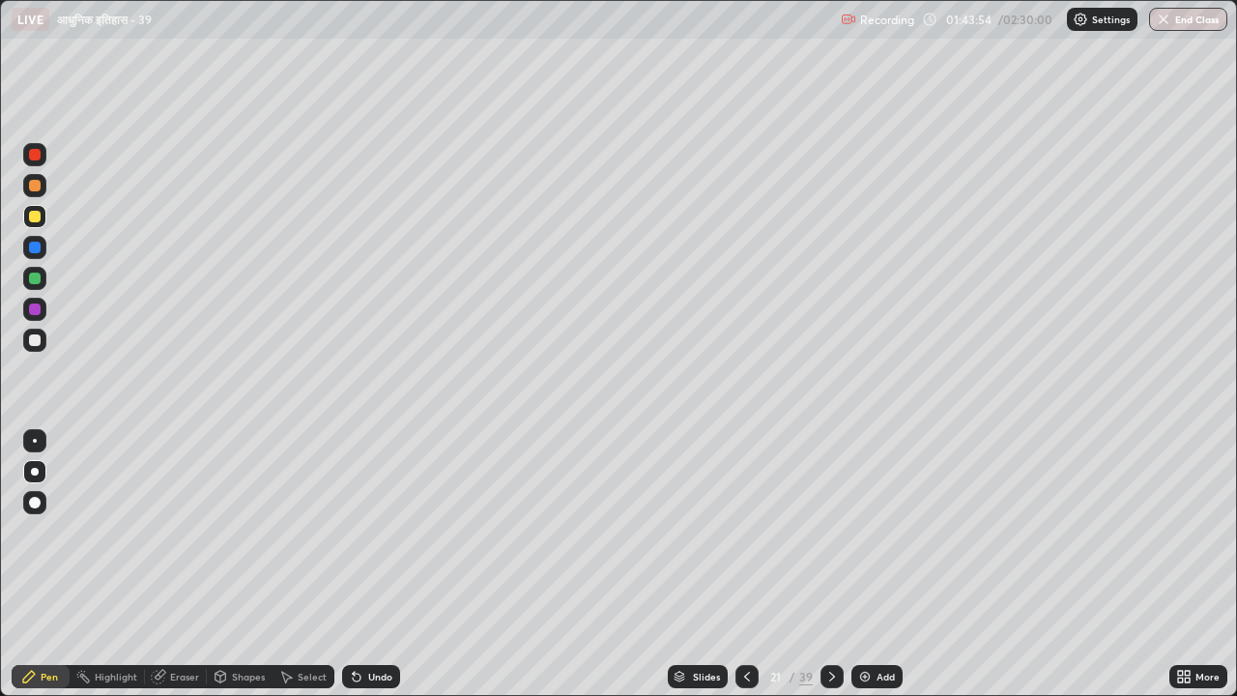
click at [829, 539] on icon at bounding box center [832, 676] width 15 height 15
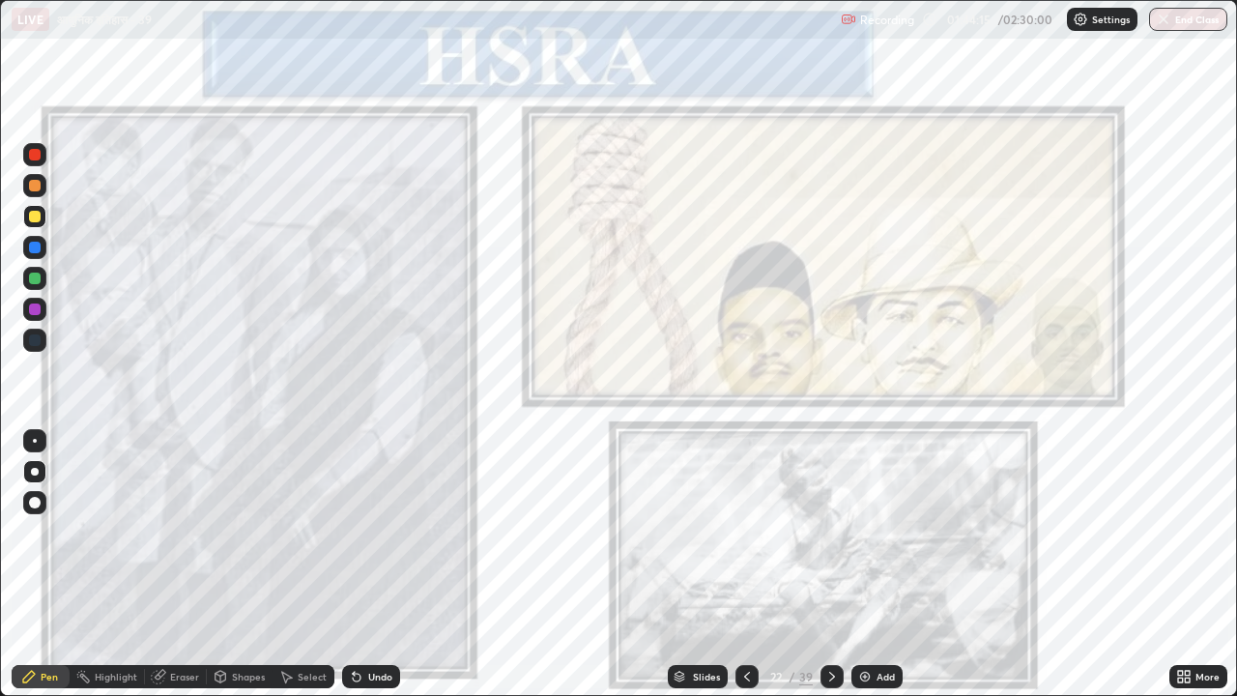
click at [745, 539] on icon at bounding box center [747, 676] width 15 height 15
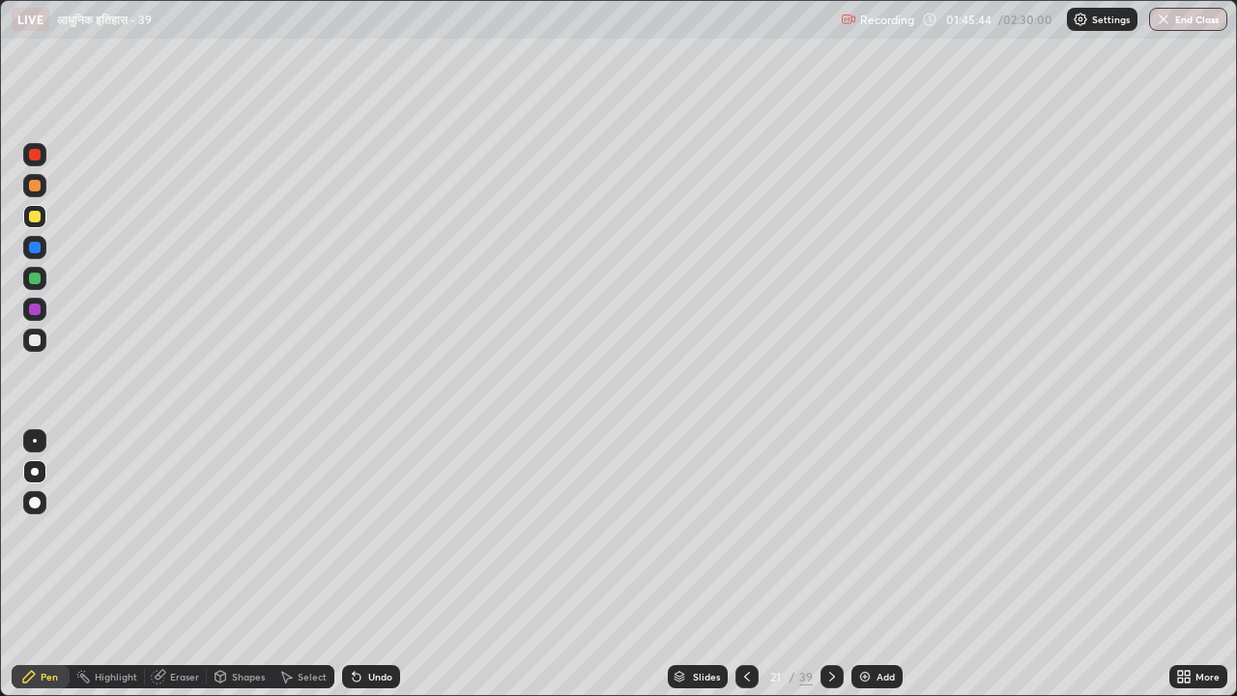
click at [828, 539] on icon at bounding box center [832, 676] width 15 height 15
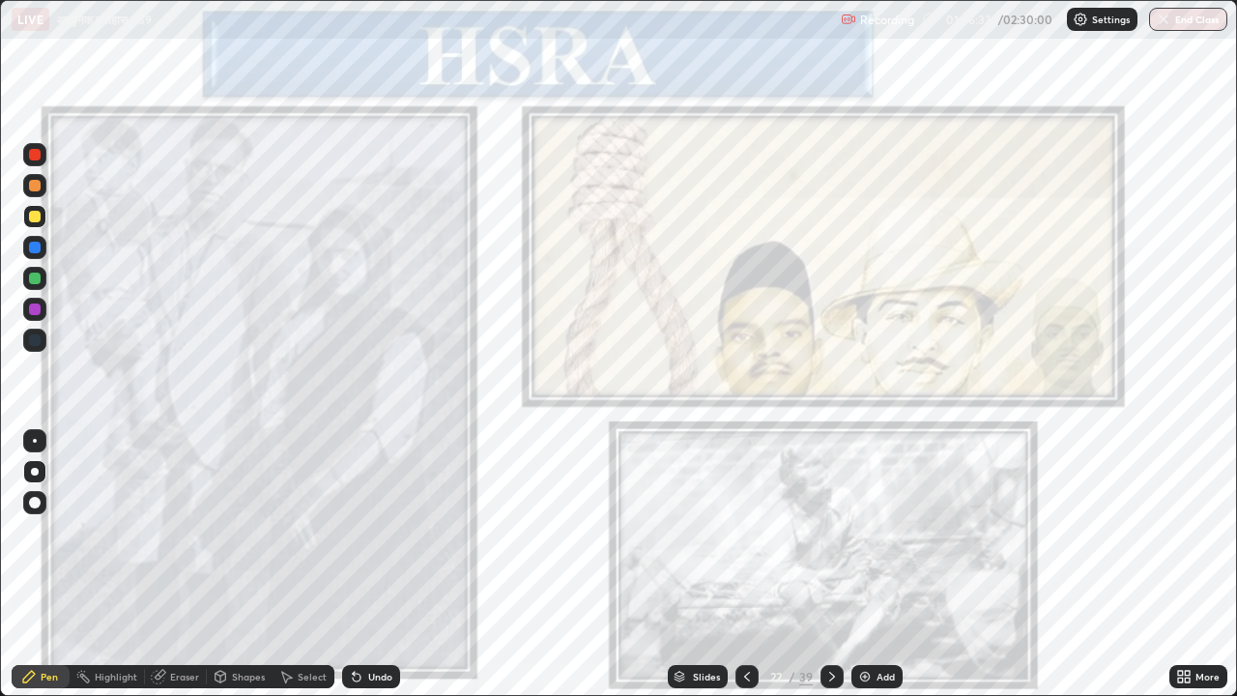
click at [34, 280] on div at bounding box center [35, 279] width 12 height 12
click at [36, 314] on div at bounding box center [35, 310] width 12 height 12
click at [885, 539] on div "Add" at bounding box center [886, 677] width 18 height 10
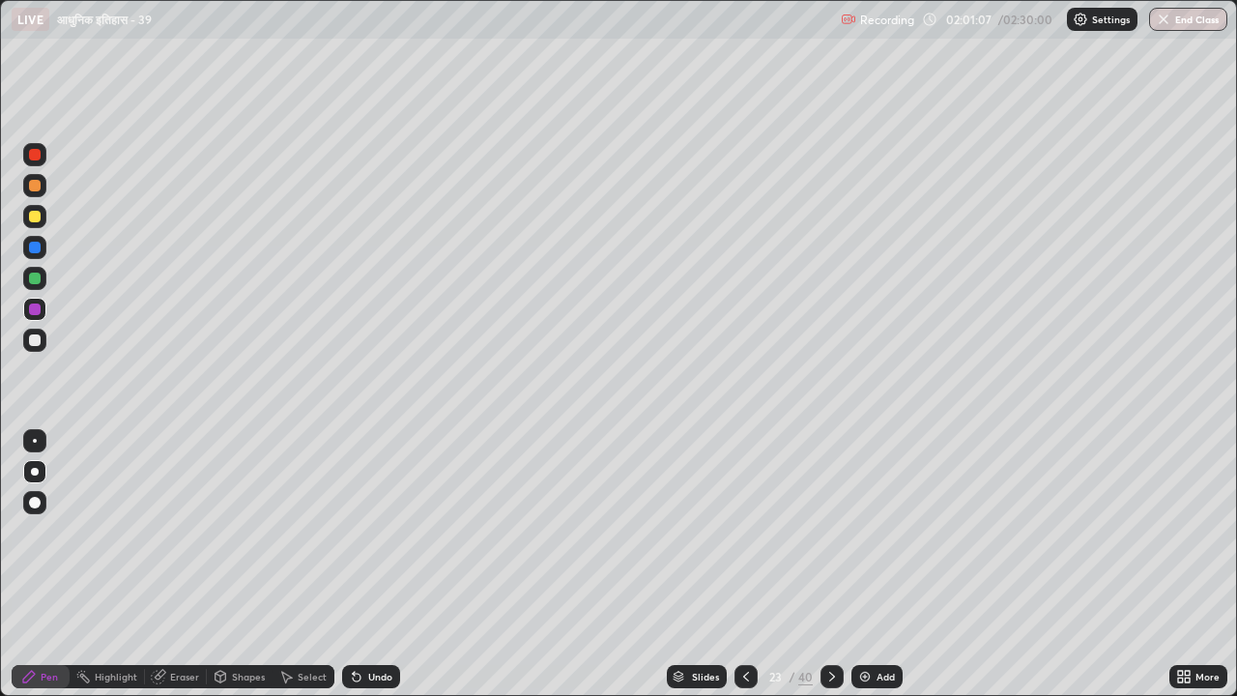
click at [39, 217] on div at bounding box center [35, 217] width 12 height 12
